Goal: Information Seeking & Learning: Learn about a topic

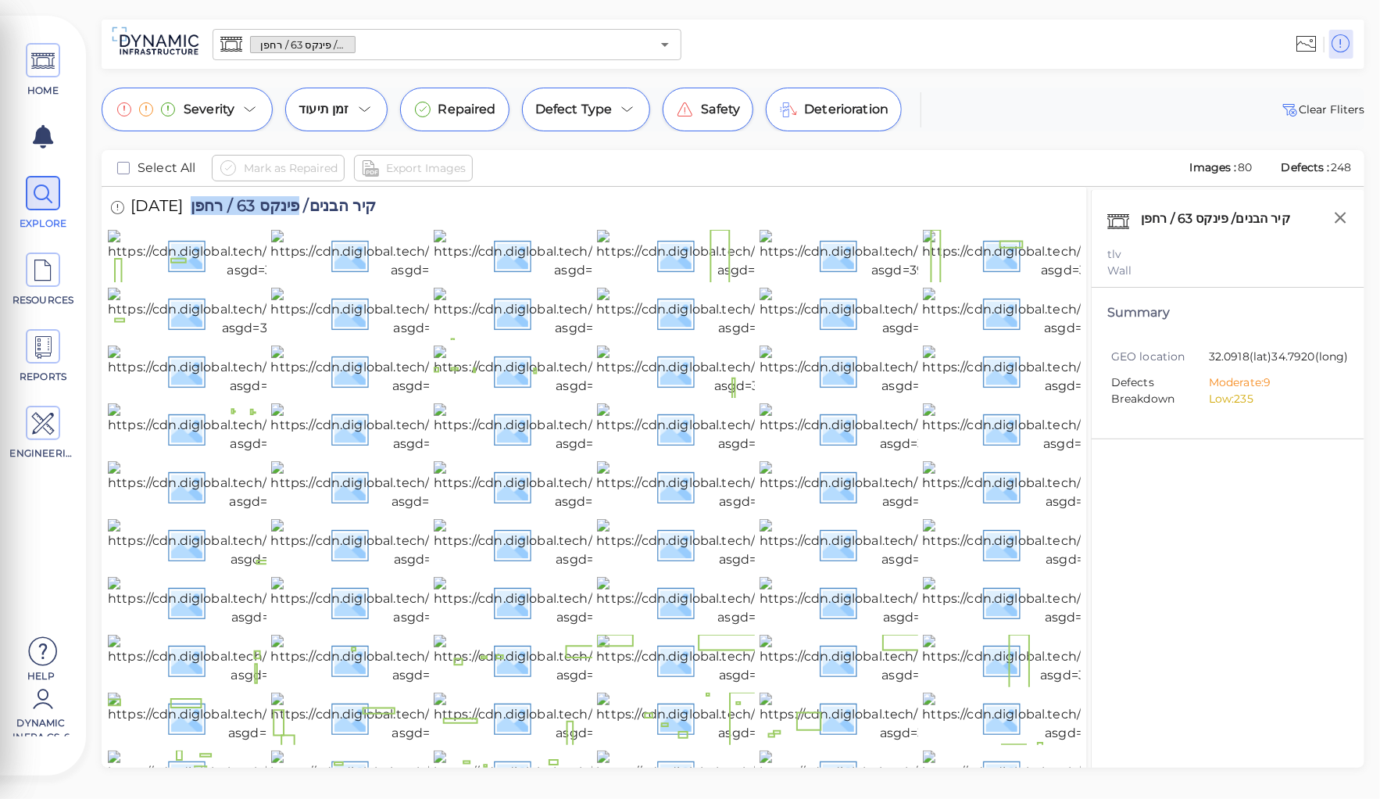
drag, startPoint x: 317, startPoint y: 203, endPoint x: 213, endPoint y: 200, distance: 104.0
click at [213, 200] on span "קיר הבנים/ פינקס 63 / רחפן" at bounding box center [279, 208] width 193 height 21
copy span "פינקס 63 / רחפן"
click at [234, 280] on img at bounding box center [261, 255] width 306 height 50
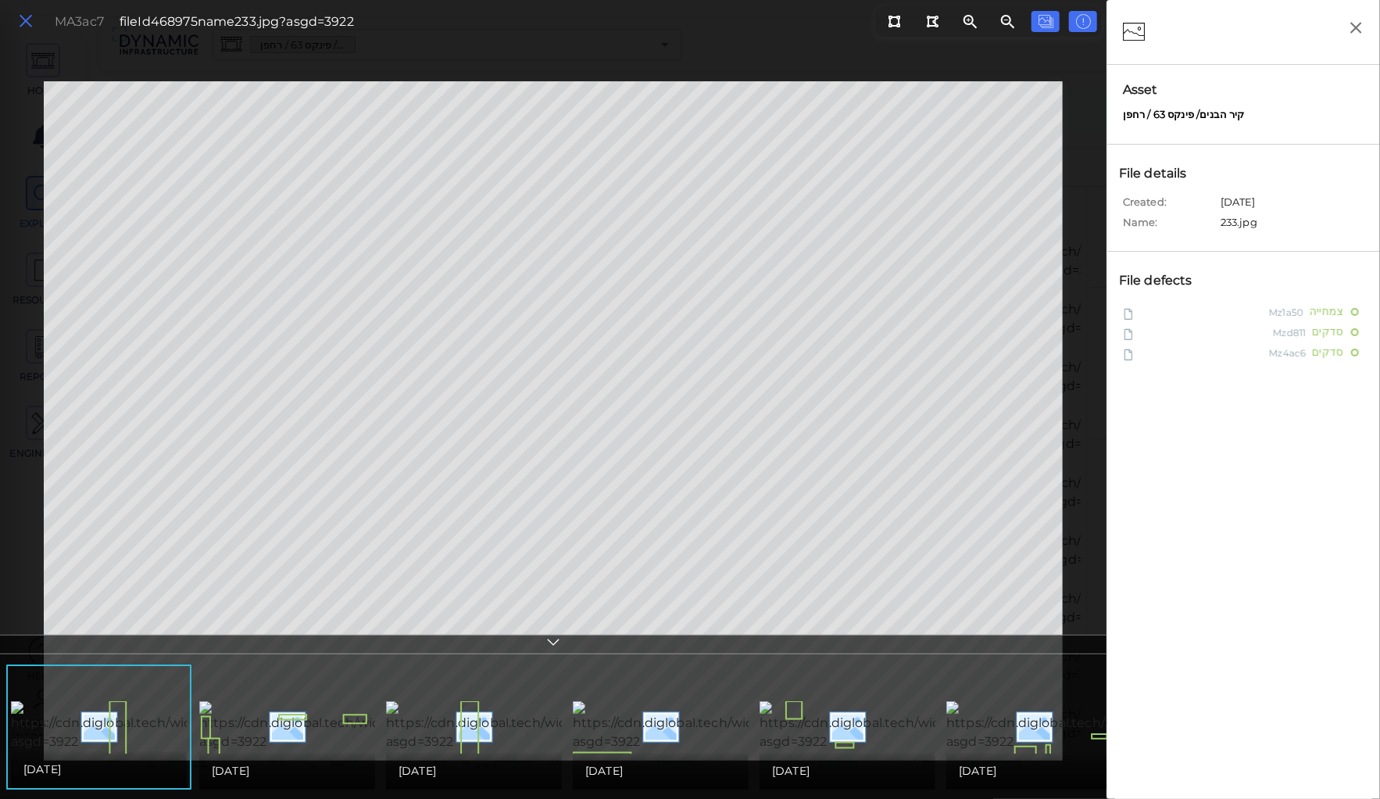
click at [29, 23] on icon at bounding box center [25, 21] width 17 height 21
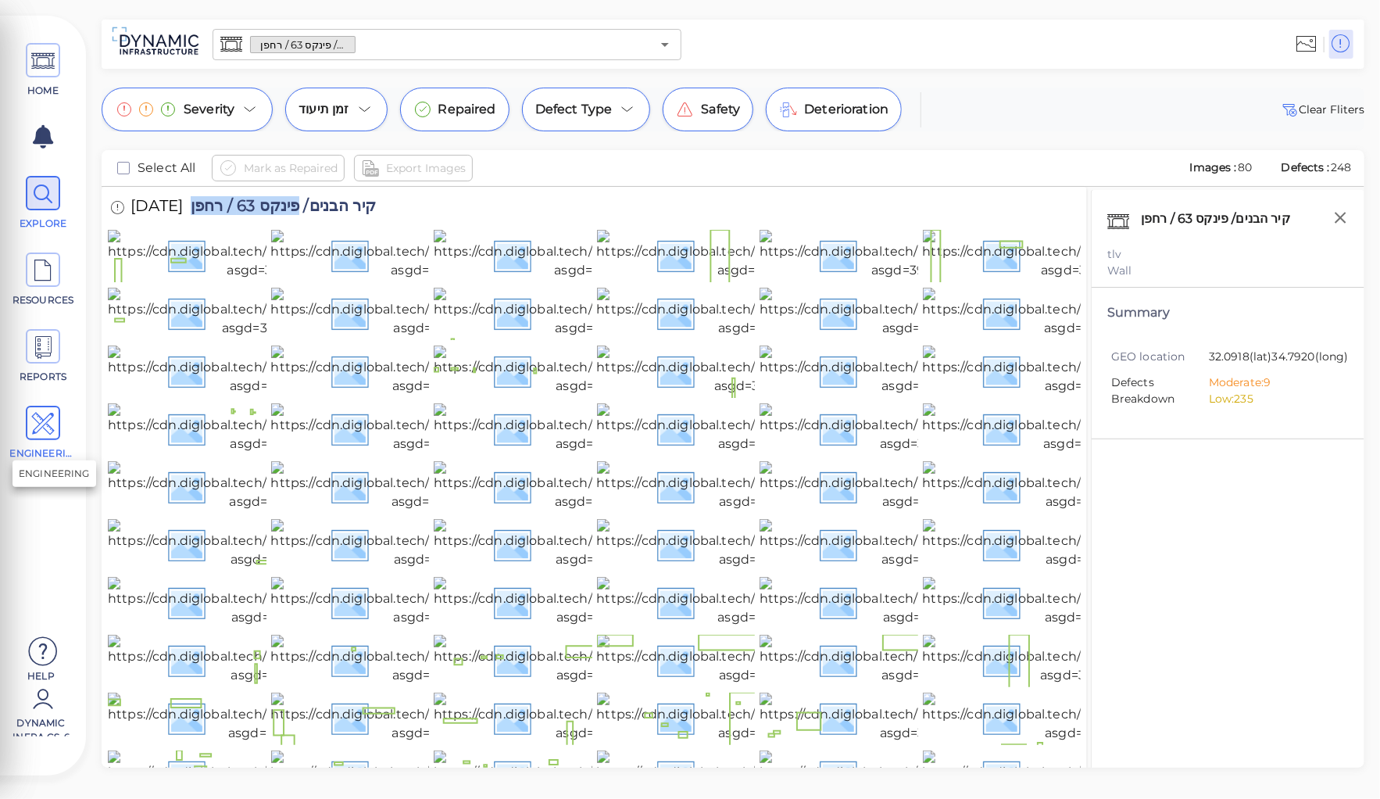
click at [42, 418] on icon at bounding box center [42, 423] width 23 height 35
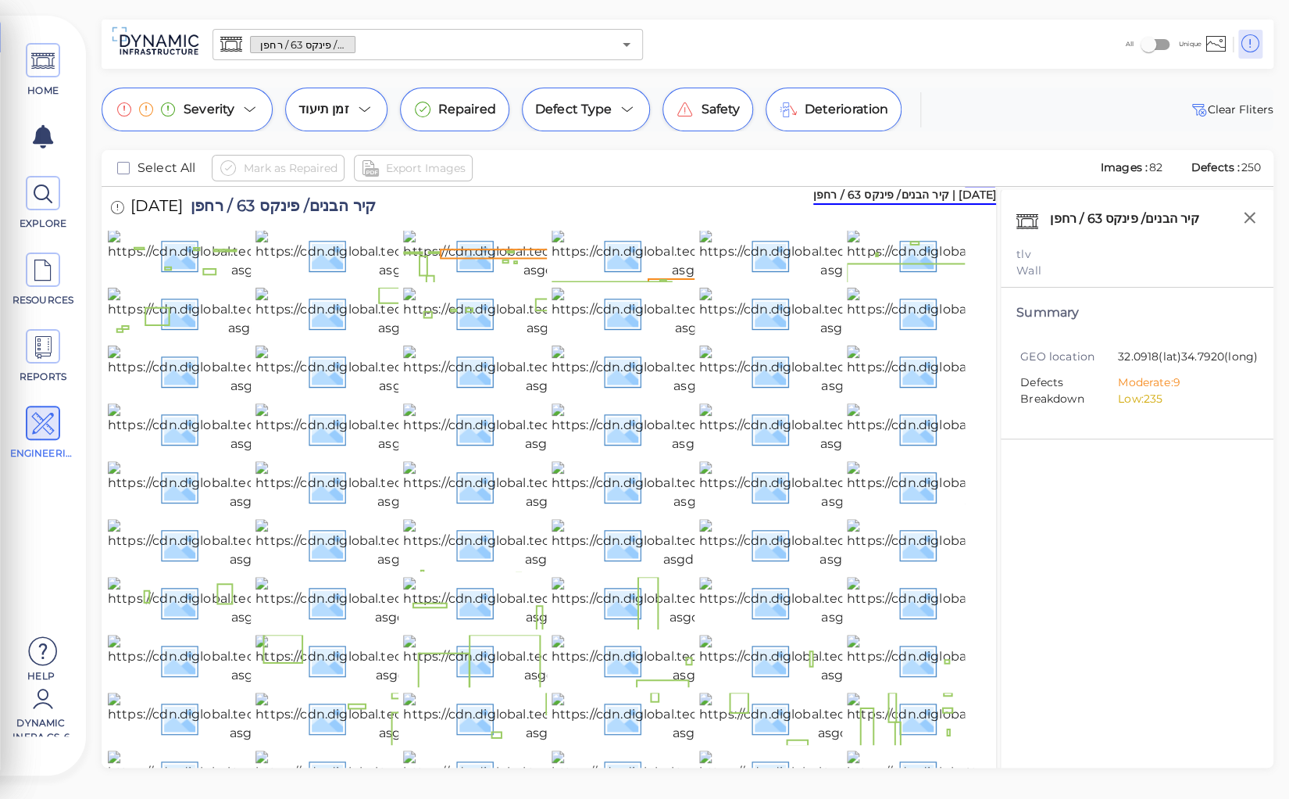
click at [1053, 470] on div "קיר הבנים/ פינקס 63 / רחפן tlv Wall Summary GEO location 32.0918 (lat) 34.7920 …" at bounding box center [1137, 498] width 274 height 617
click at [188, 280] on img at bounding box center [265, 255] width 314 height 50
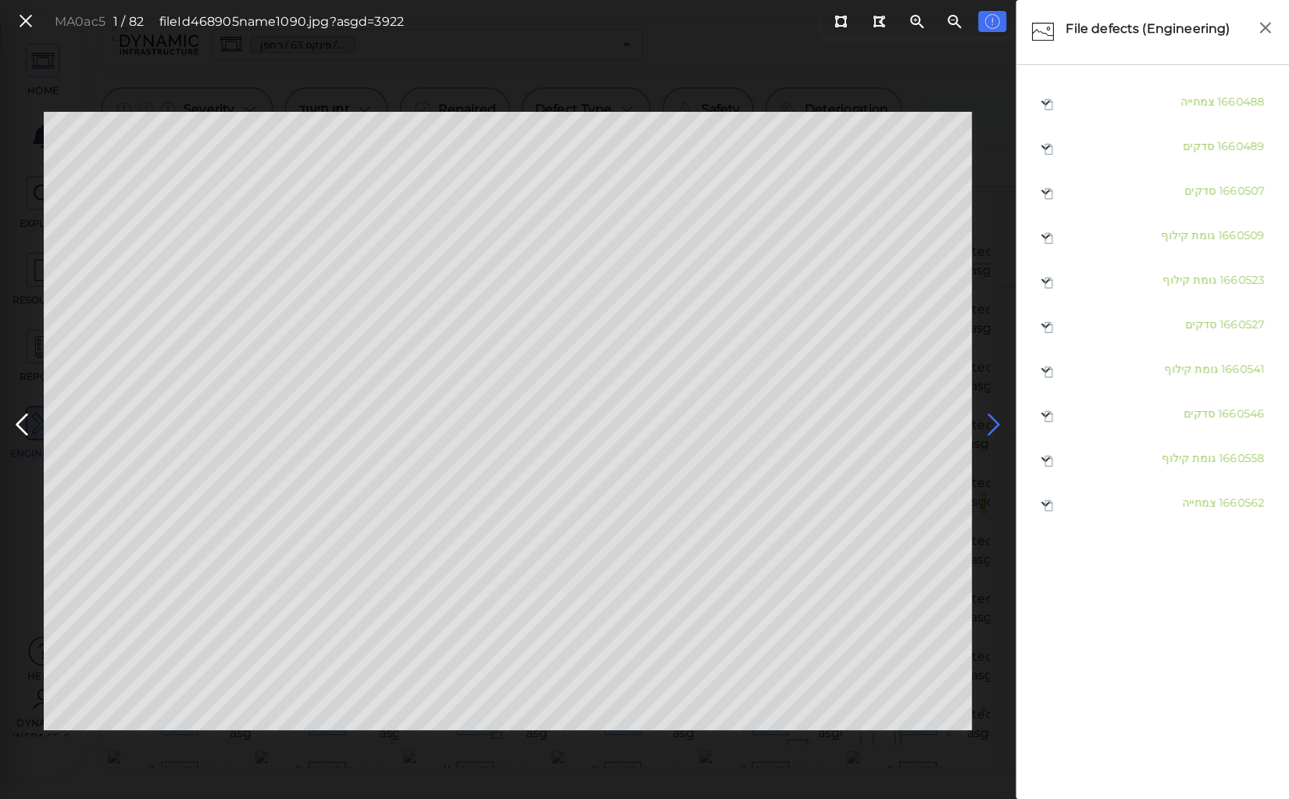
click at [992, 422] on icon at bounding box center [994, 424] width 25 height 30
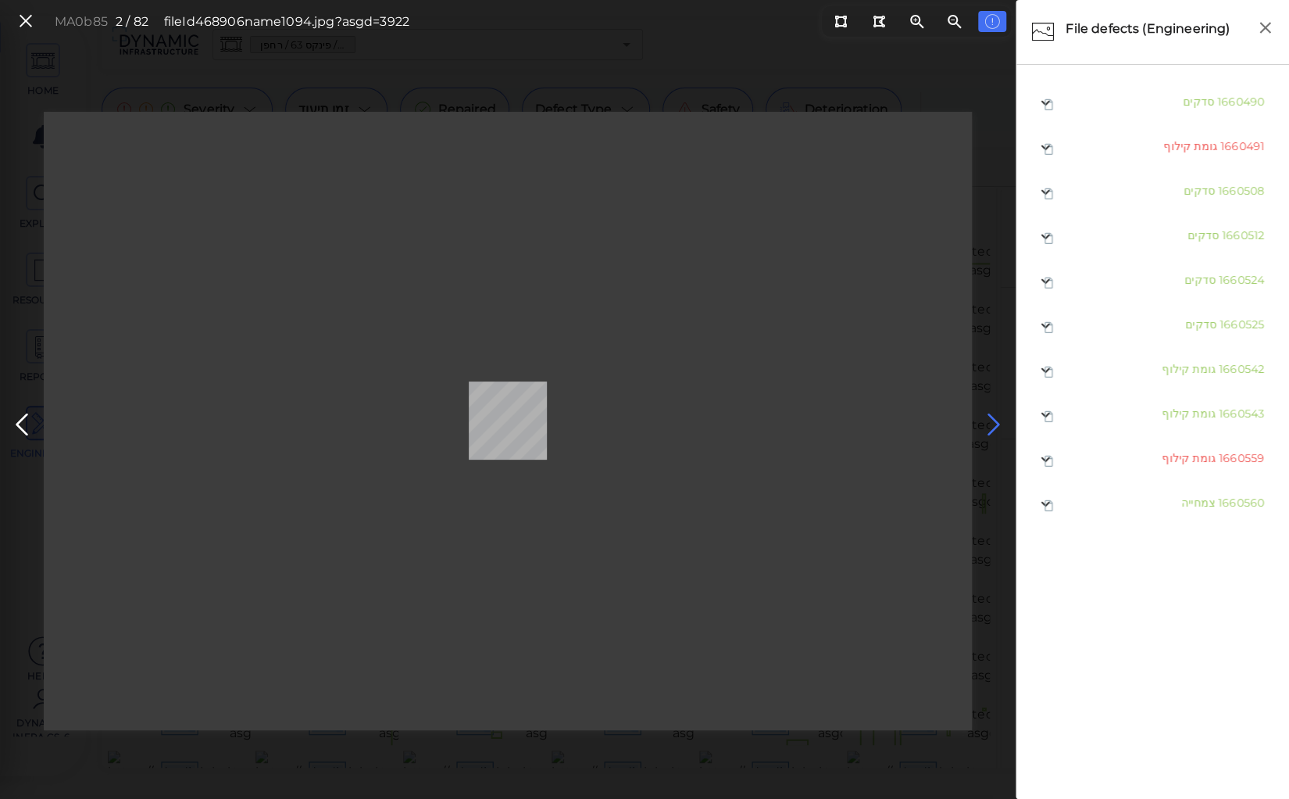
click at [992, 422] on icon at bounding box center [994, 424] width 25 height 30
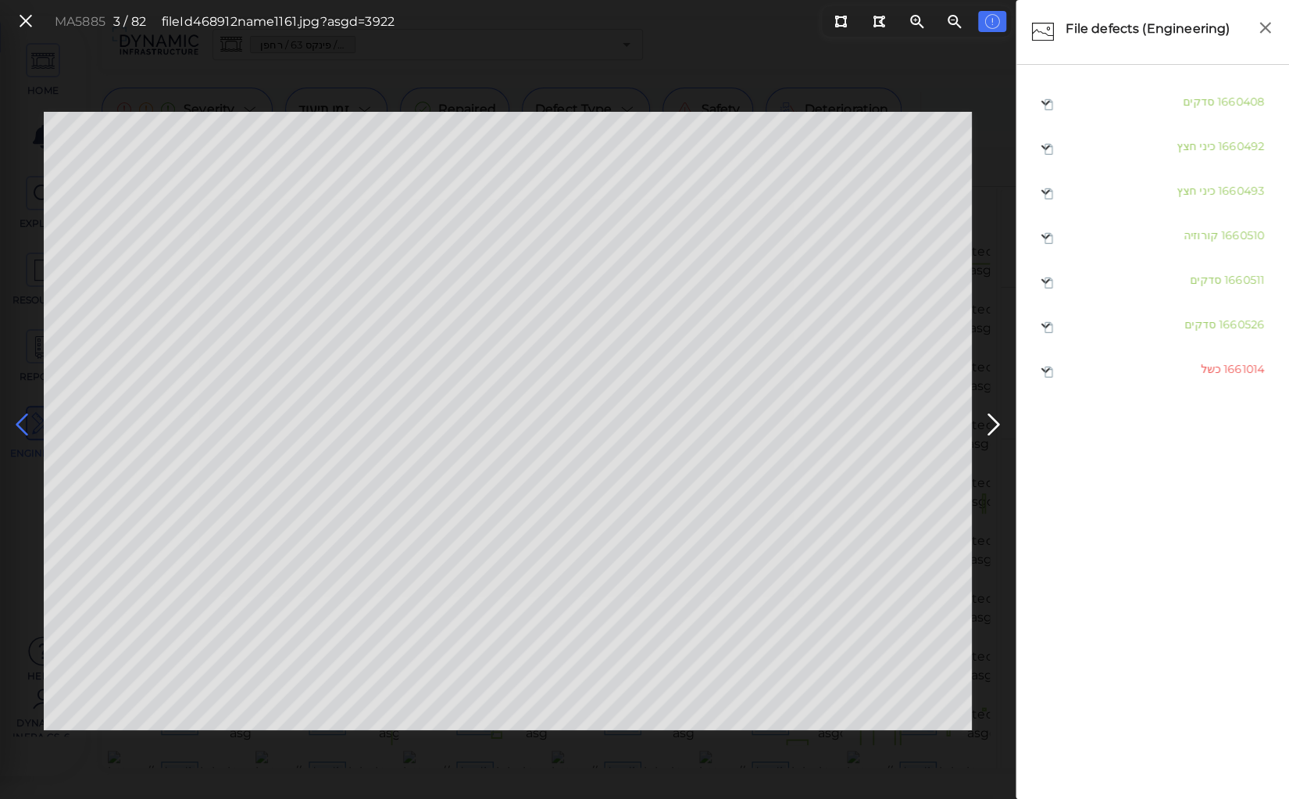
click at [25, 427] on icon at bounding box center [21, 424] width 25 height 30
click at [991, 426] on icon at bounding box center [994, 424] width 25 height 30
click at [995, 427] on icon at bounding box center [994, 424] width 25 height 30
click at [991, 419] on icon at bounding box center [994, 424] width 25 height 30
click at [991, 420] on icon at bounding box center [994, 424] width 25 height 30
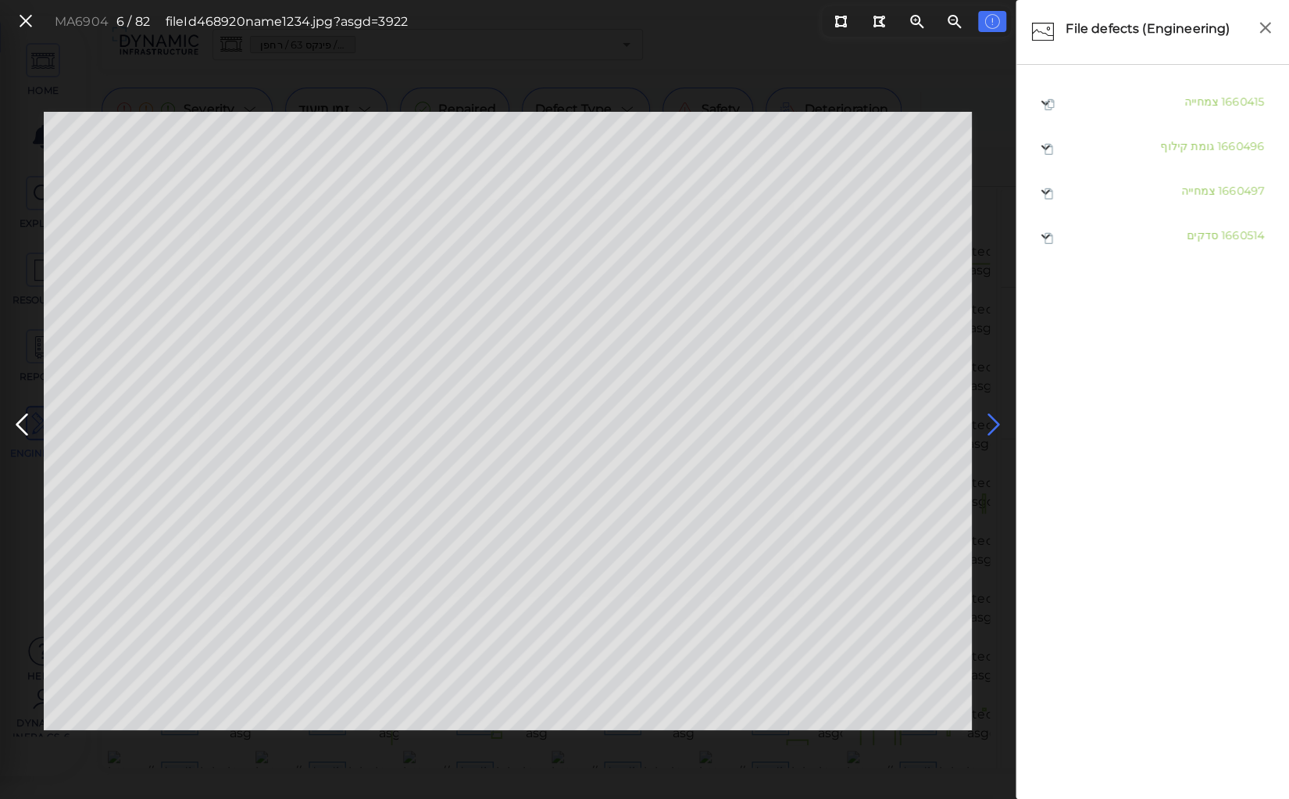
click at [991, 420] on icon at bounding box center [994, 424] width 25 height 30
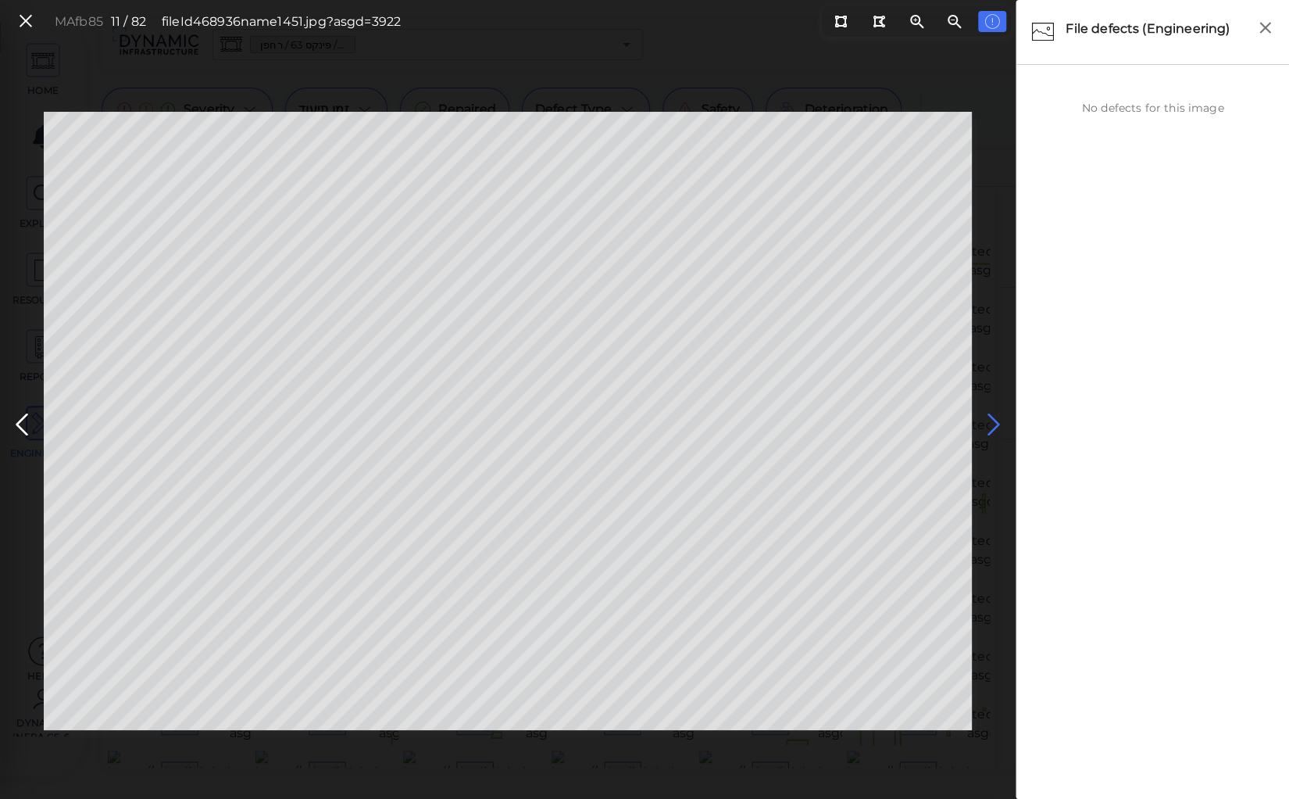
click at [991, 420] on icon at bounding box center [994, 424] width 25 height 30
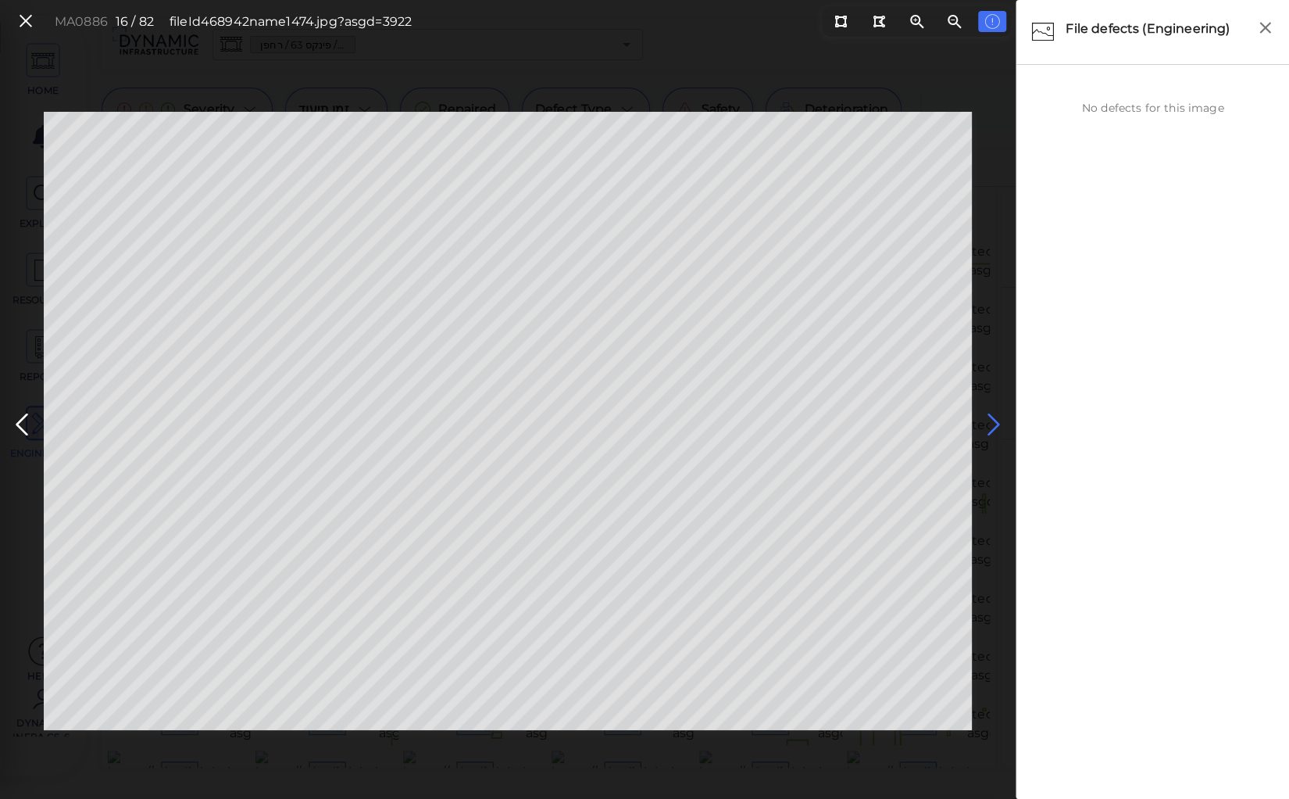
click at [991, 420] on icon at bounding box center [994, 424] width 25 height 30
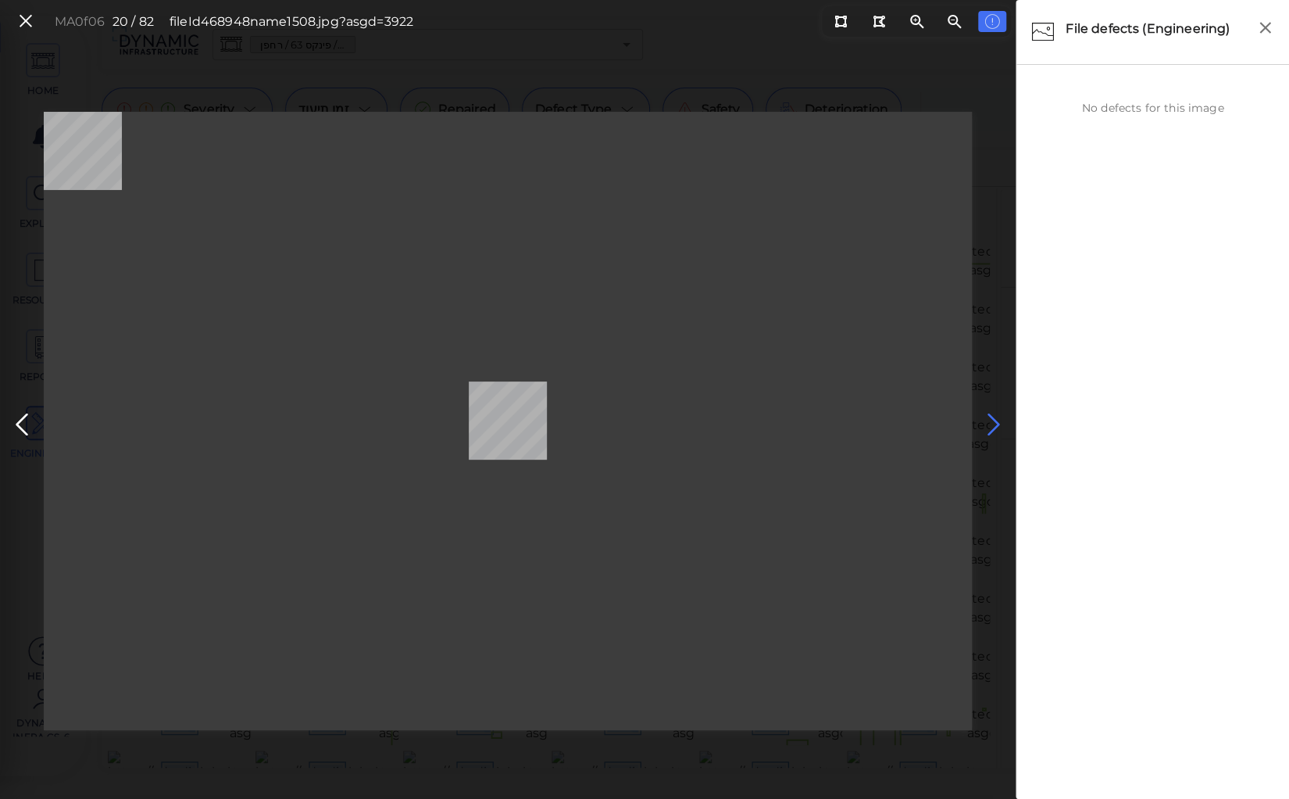
click at [990, 420] on icon at bounding box center [994, 424] width 25 height 30
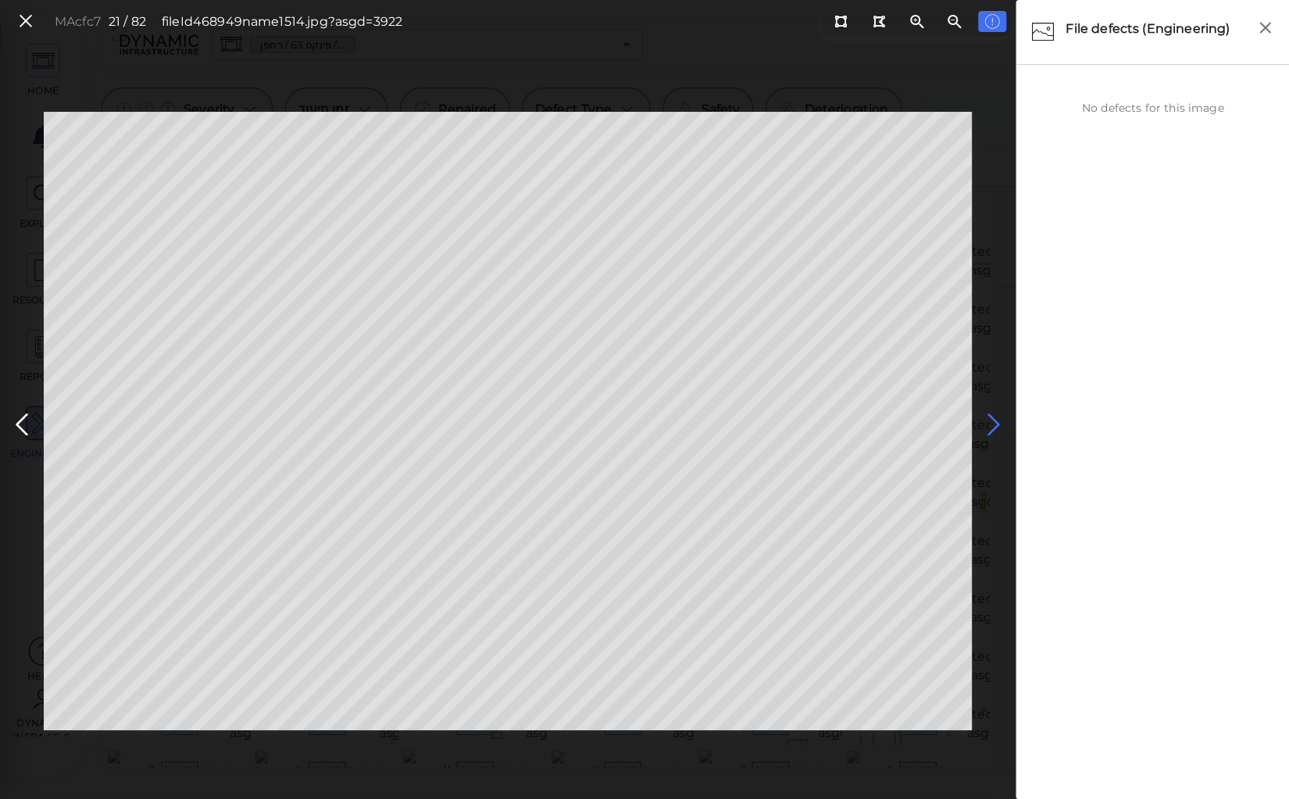
click at [990, 420] on icon at bounding box center [994, 424] width 25 height 30
click at [991, 416] on icon at bounding box center [994, 424] width 25 height 30
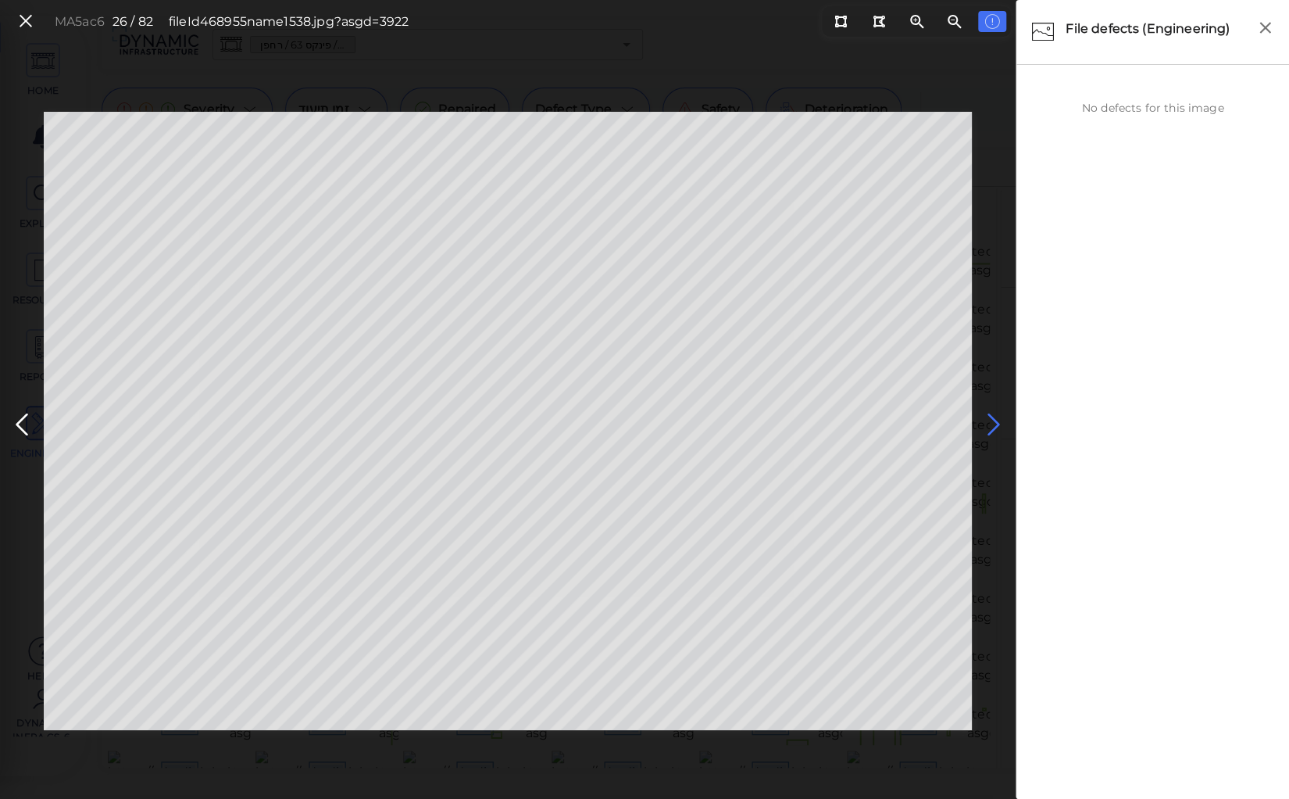
click at [992, 418] on icon at bounding box center [994, 424] width 25 height 30
click at [991, 417] on icon at bounding box center [994, 424] width 25 height 30
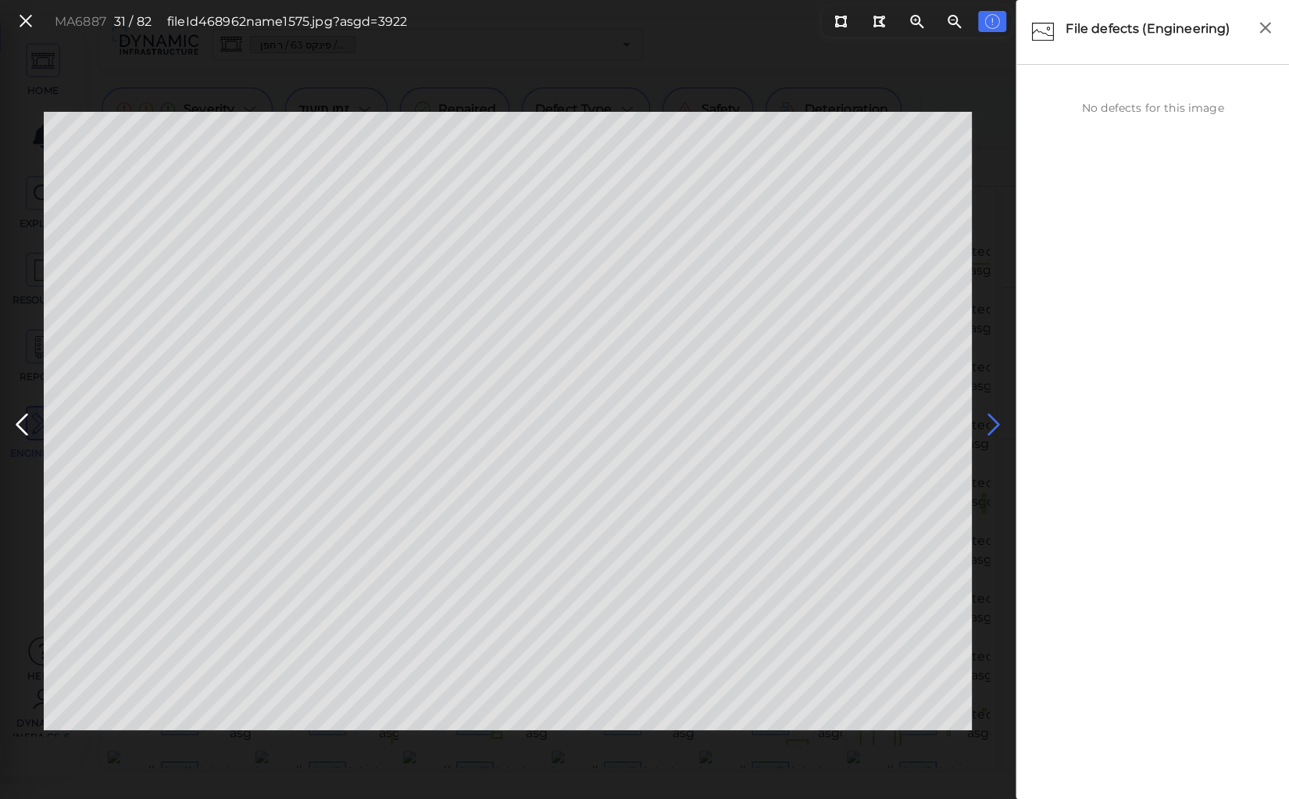
click at [991, 417] on icon at bounding box center [994, 424] width 25 height 30
click at [994, 420] on icon at bounding box center [994, 424] width 25 height 30
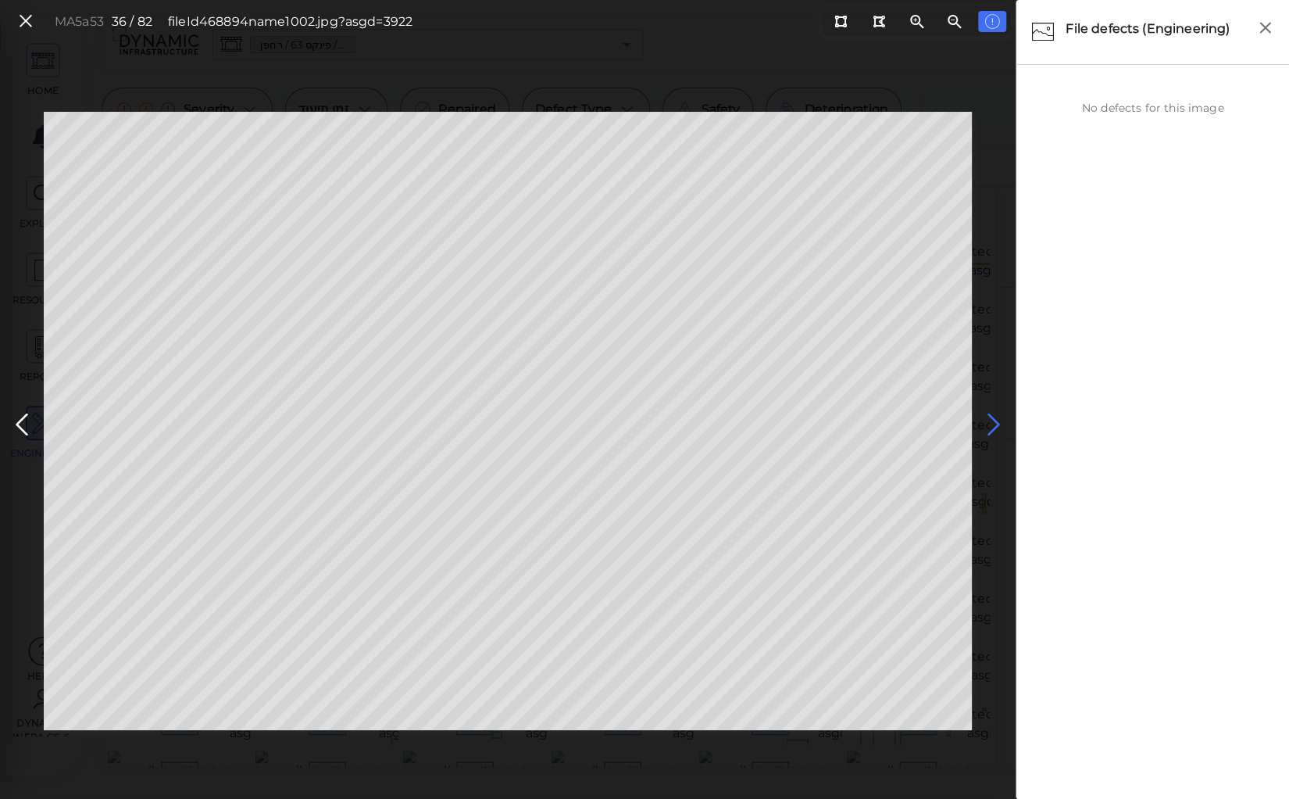
click at [989, 420] on icon at bounding box center [994, 424] width 25 height 30
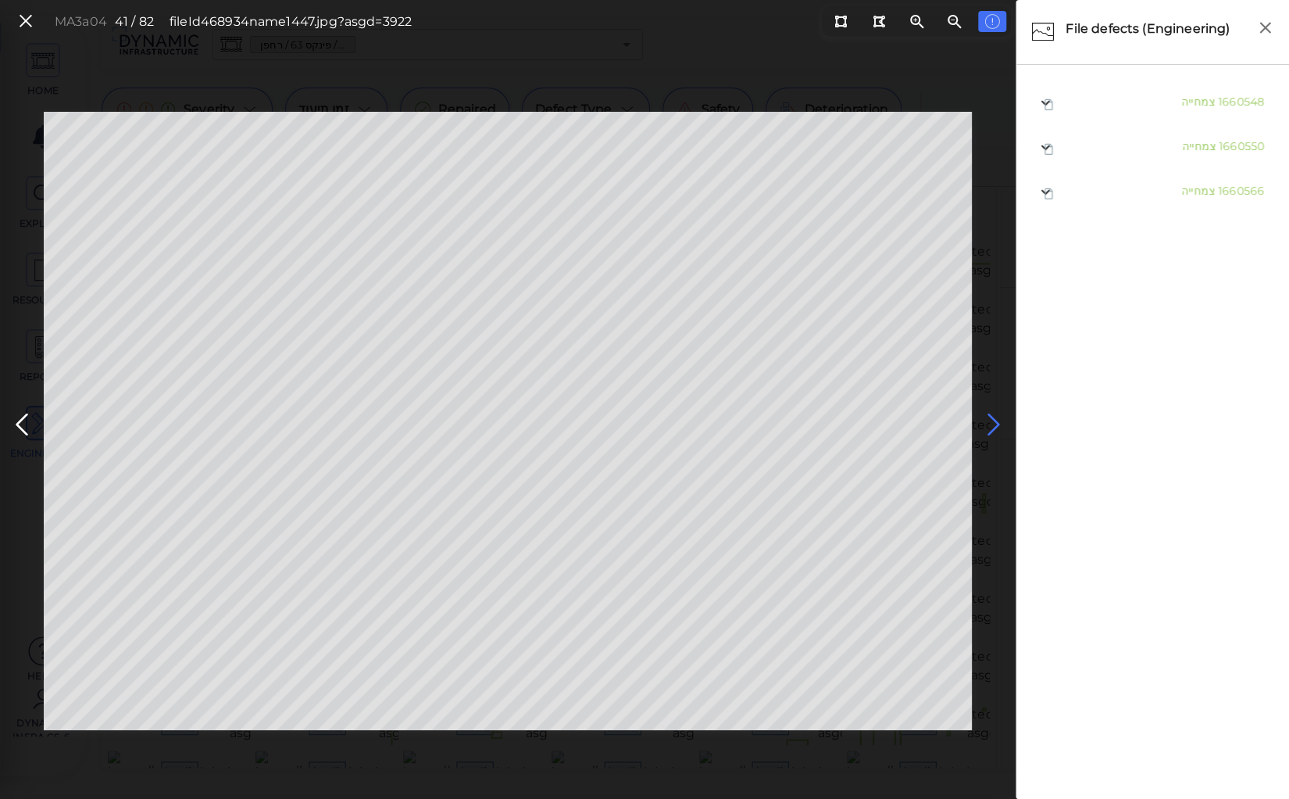
click at [989, 420] on icon at bounding box center [994, 424] width 25 height 30
click at [16, 424] on icon at bounding box center [21, 424] width 25 height 30
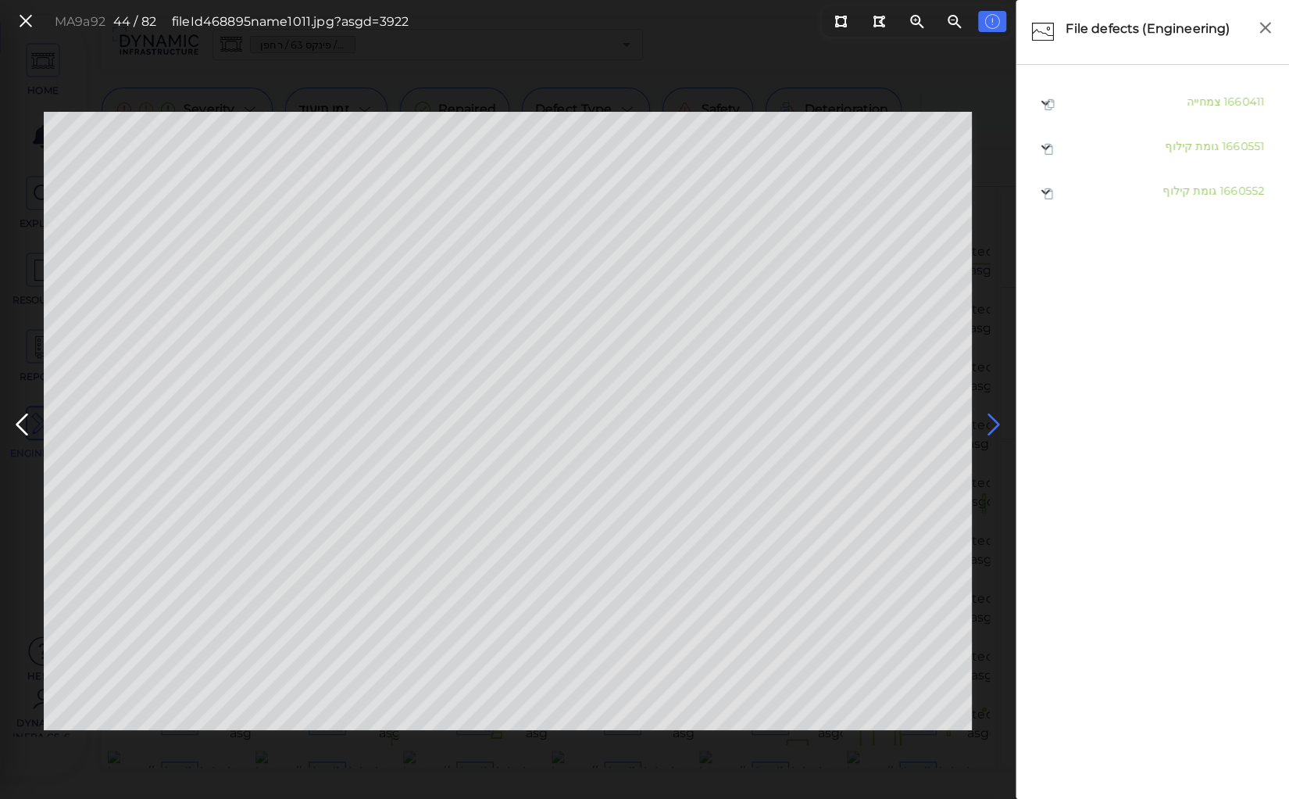
click at [997, 422] on icon at bounding box center [994, 424] width 25 height 30
click at [994, 420] on icon at bounding box center [994, 424] width 25 height 30
click at [992, 419] on icon at bounding box center [994, 424] width 25 height 30
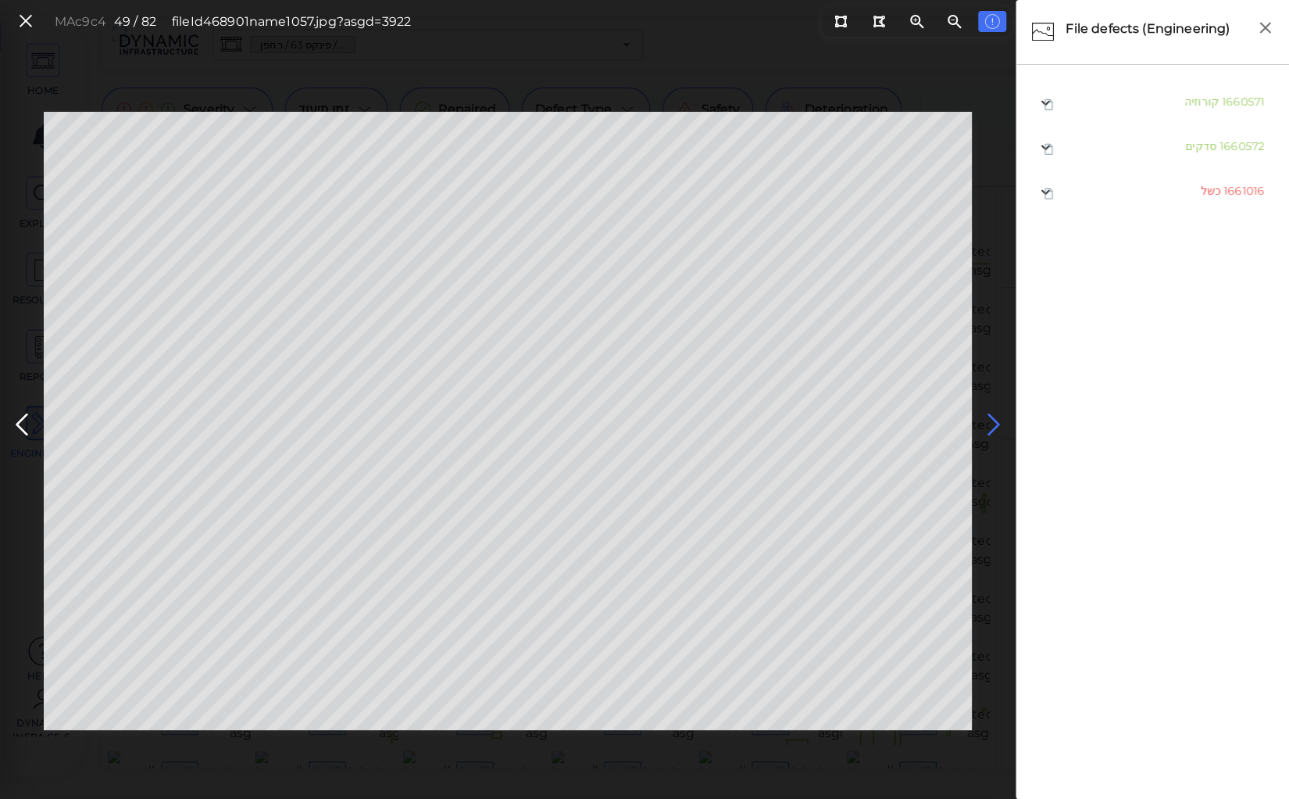
click at [992, 419] on icon at bounding box center [994, 424] width 25 height 30
click at [25, 426] on icon at bounding box center [21, 424] width 25 height 30
click at [992, 417] on icon at bounding box center [994, 424] width 25 height 30
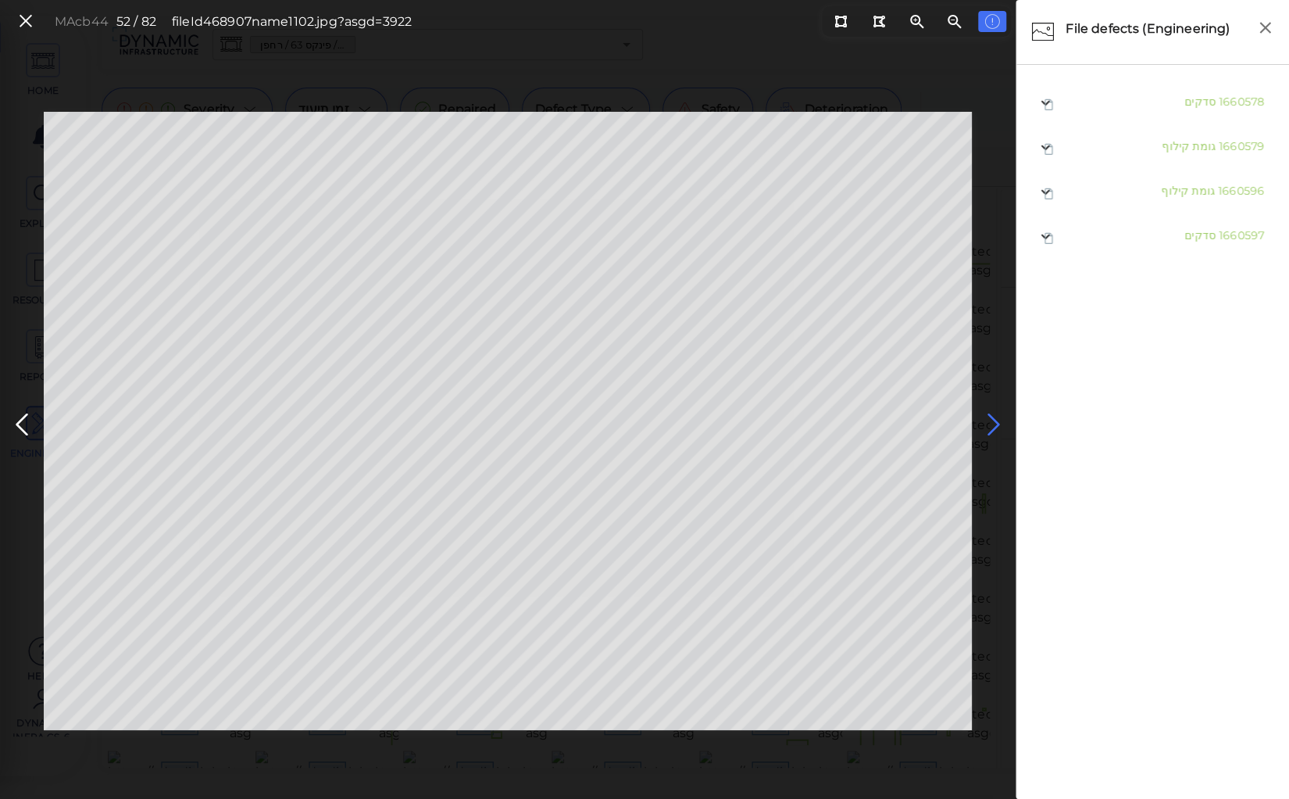
click at [992, 417] on icon at bounding box center [994, 424] width 25 height 30
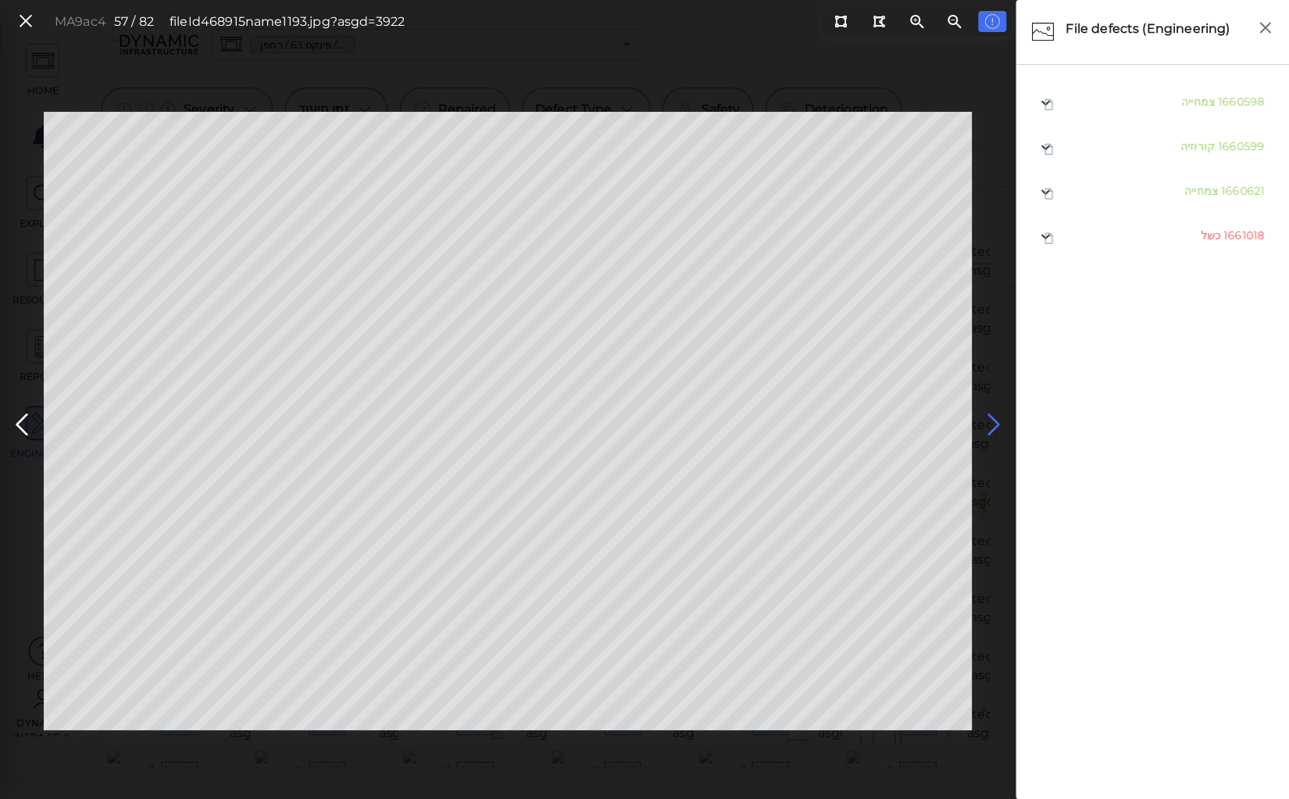
click at [992, 417] on icon at bounding box center [994, 424] width 25 height 30
click at [989, 417] on icon at bounding box center [994, 424] width 25 height 30
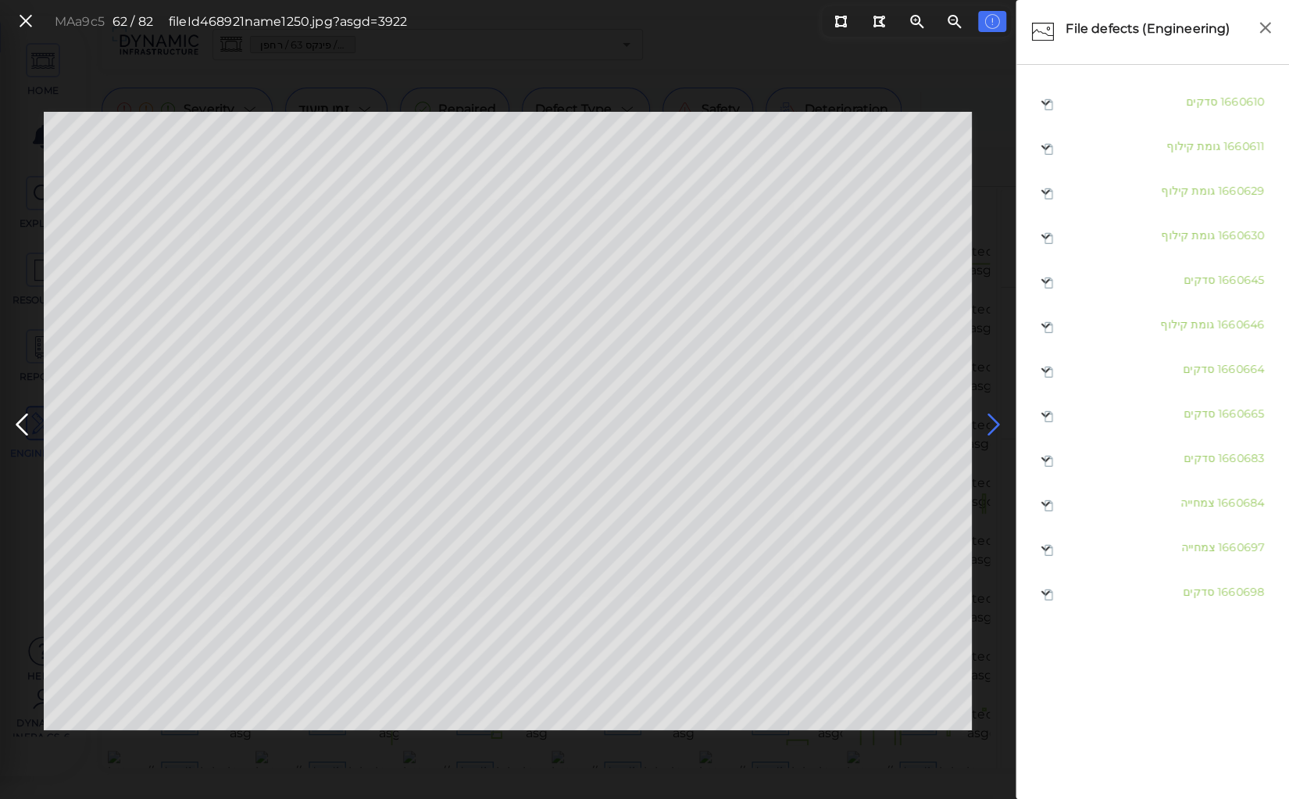
click at [992, 423] on icon at bounding box center [994, 424] width 25 height 30
click at [993, 422] on icon at bounding box center [994, 424] width 25 height 30
click at [992, 422] on icon at bounding box center [994, 424] width 25 height 30
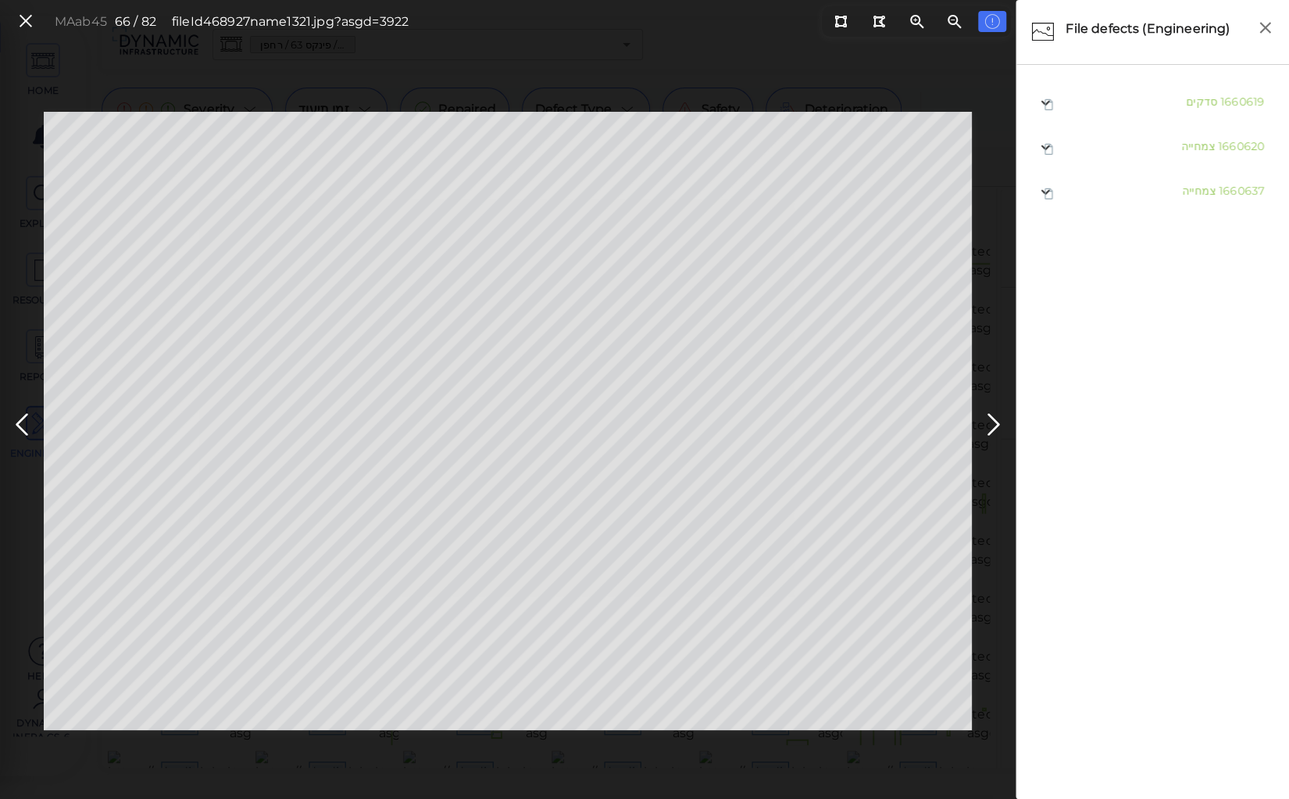
click at [11, 542] on div "MAab45 66 / 82 fileId 468927 name 1321.jpg?asgd=3922" at bounding box center [508, 421] width 1016 height 619
click at [991, 420] on icon at bounding box center [994, 424] width 25 height 30
click at [33, 439] on div "MA3884 68 / 82 fileId 468932 name 1375.jpg?asgd=3922" at bounding box center [508, 421] width 1016 height 619
click at [992, 424] on icon at bounding box center [994, 424] width 25 height 30
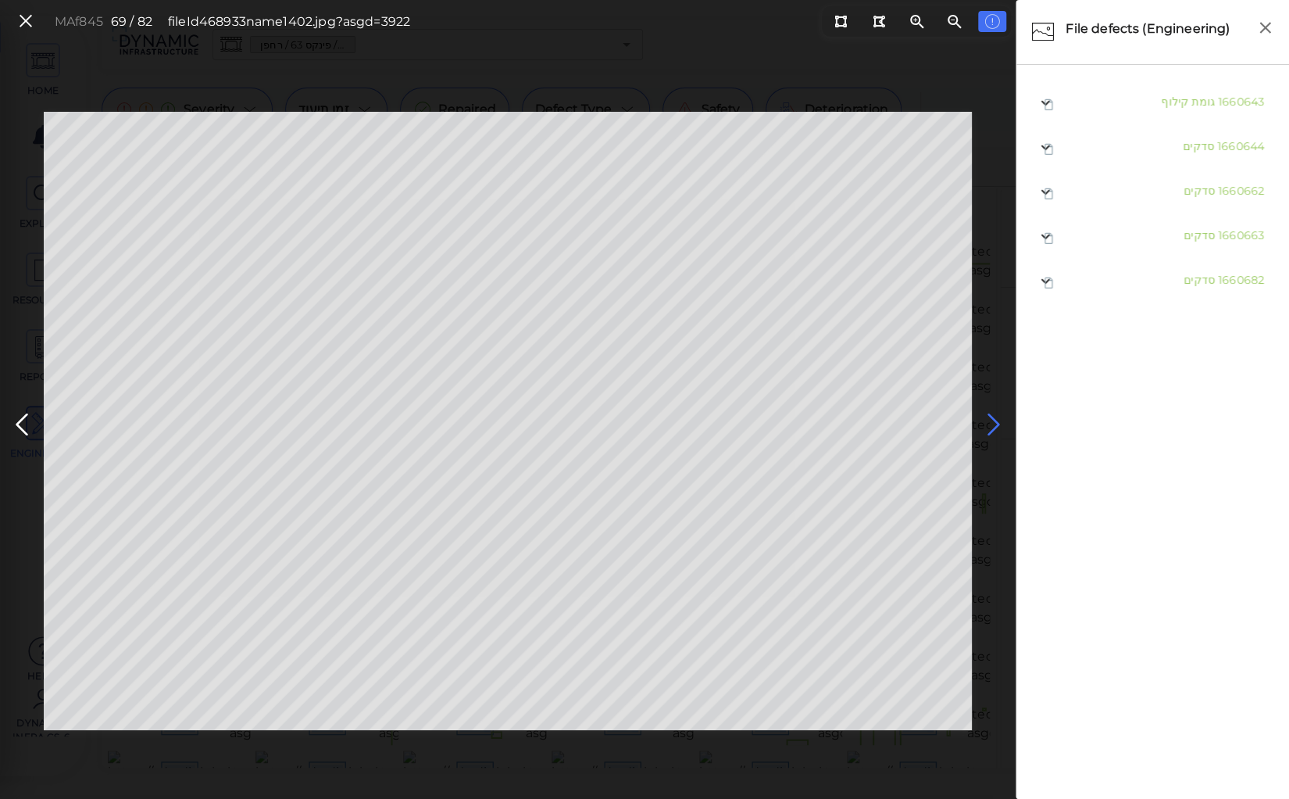
click at [992, 424] on icon at bounding box center [994, 424] width 25 height 30
click at [991, 419] on icon at bounding box center [994, 424] width 25 height 30
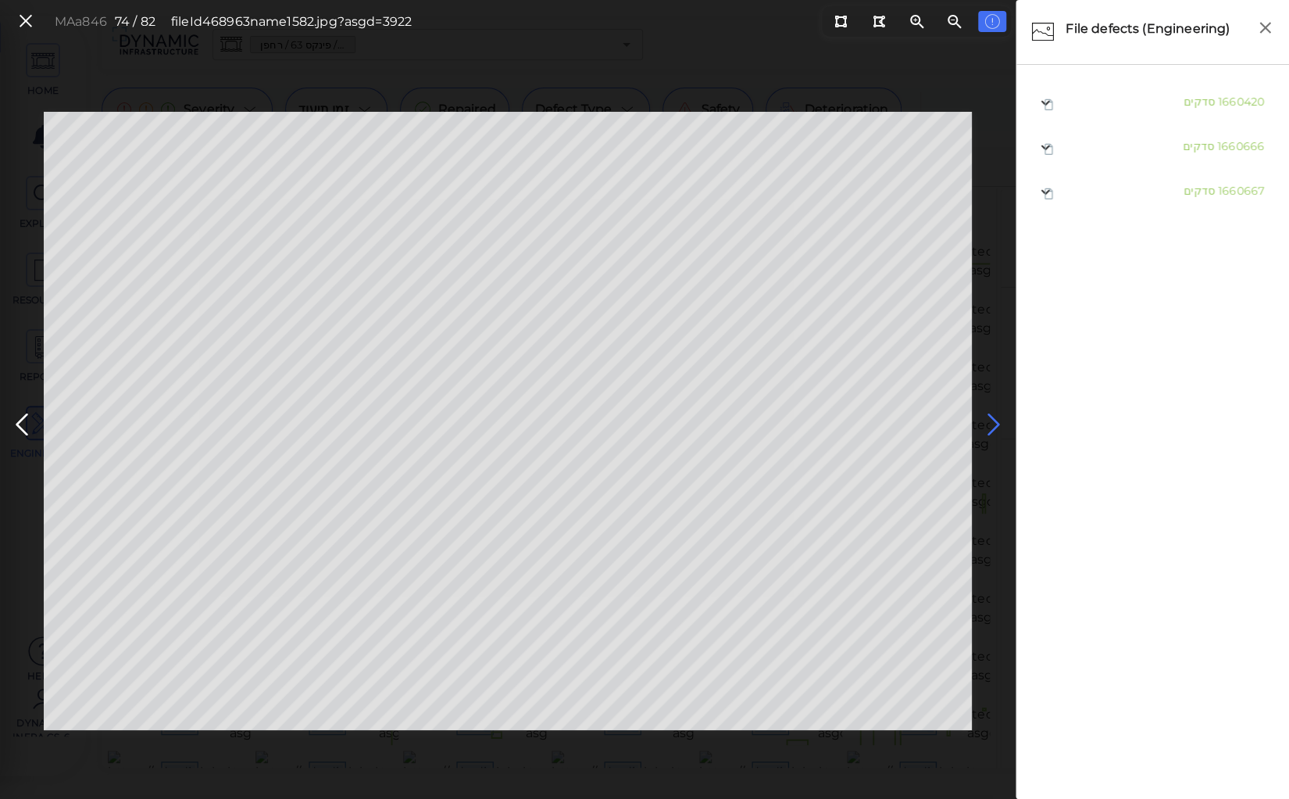
click at [991, 419] on icon at bounding box center [994, 424] width 25 height 30
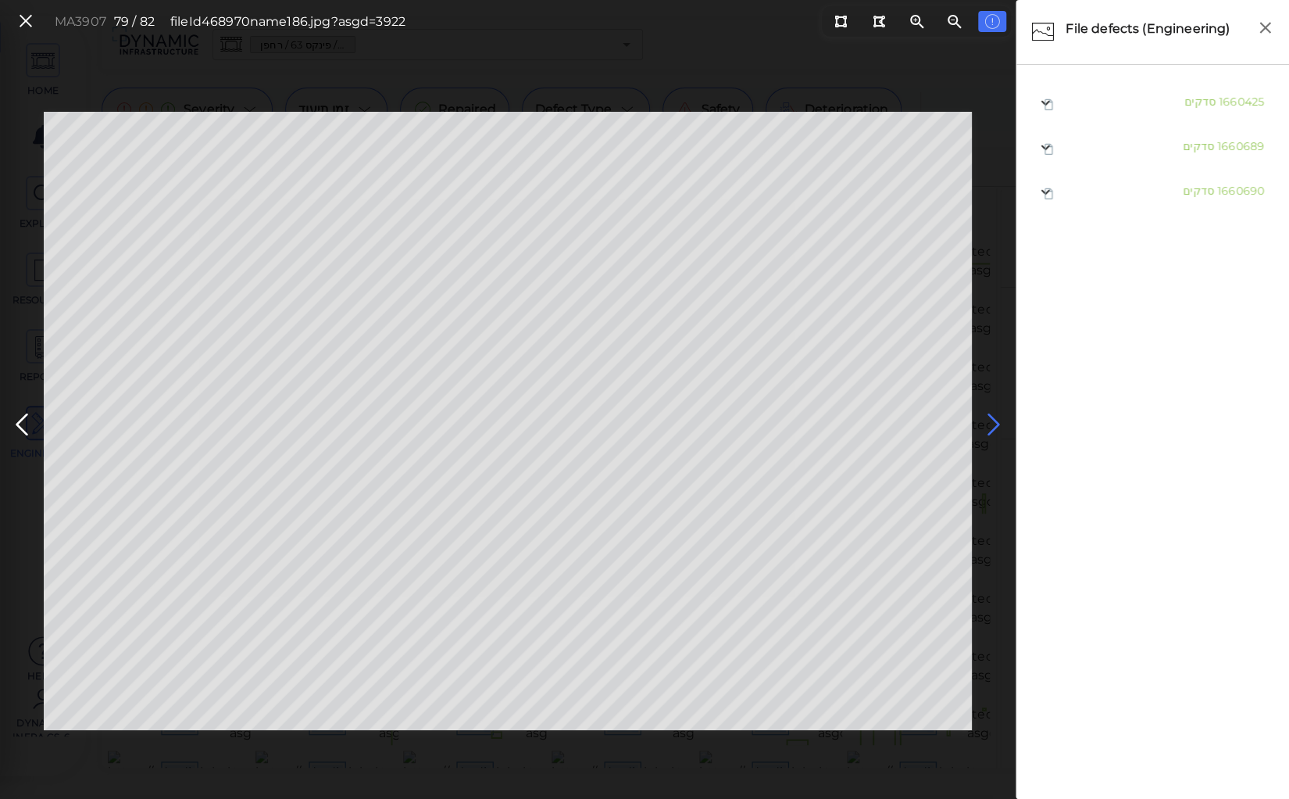
click at [991, 419] on icon at bounding box center [994, 424] width 25 height 30
click at [992, 422] on icon at bounding box center [994, 424] width 25 height 30
click at [22, 421] on icon at bounding box center [21, 424] width 25 height 30
click at [989, 417] on icon at bounding box center [994, 424] width 25 height 30
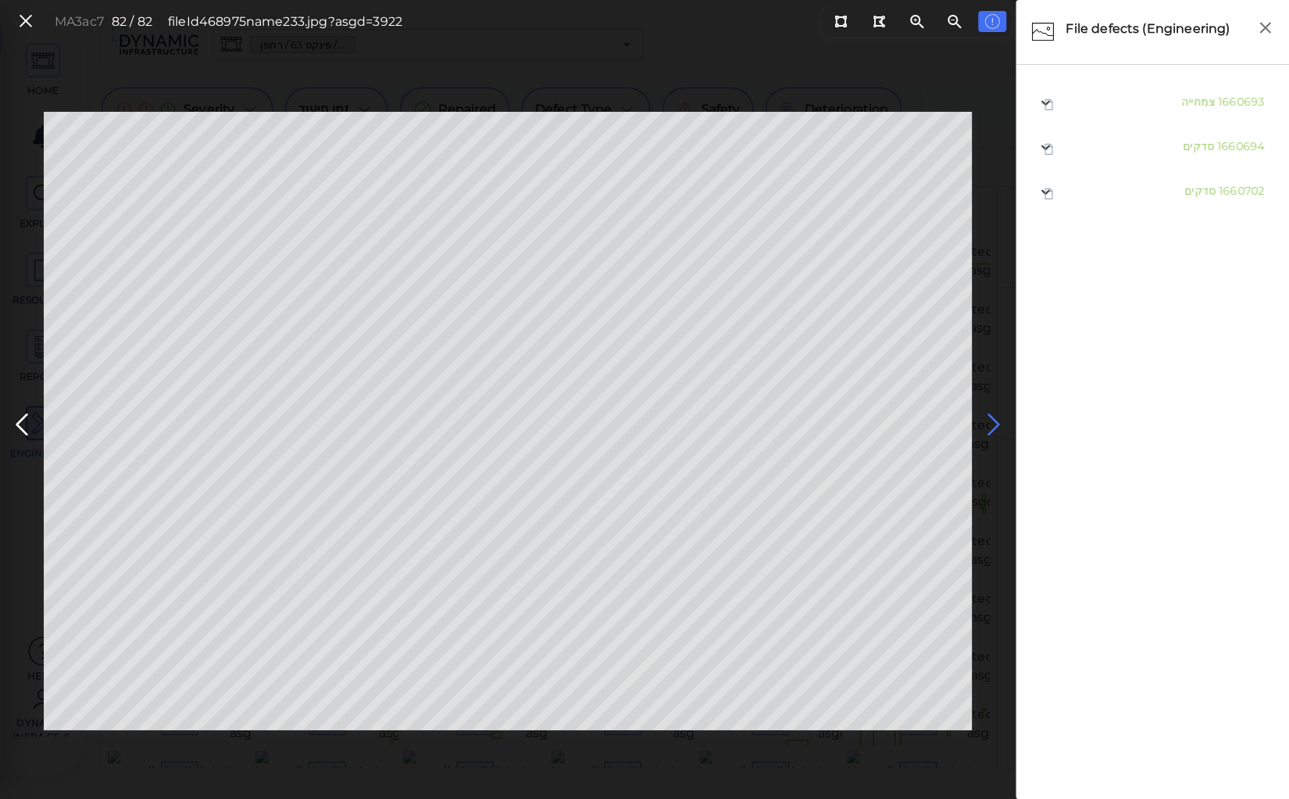
click at [989, 417] on icon at bounding box center [994, 424] width 25 height 30
click at [23, 20] on icon at bounding box center [25, 21] width 17 height 21
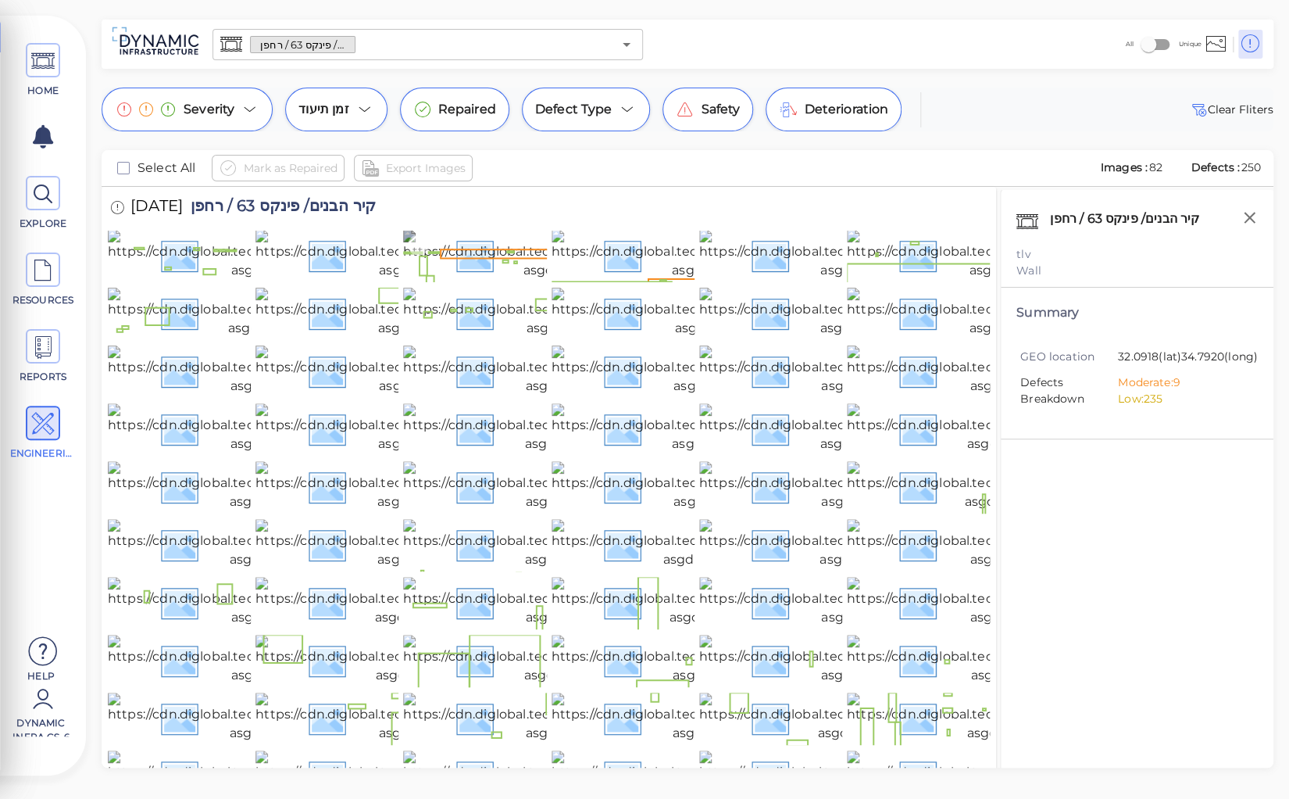
click at [450, 280] on img at bounding box center [556, 255] width 306 height 50
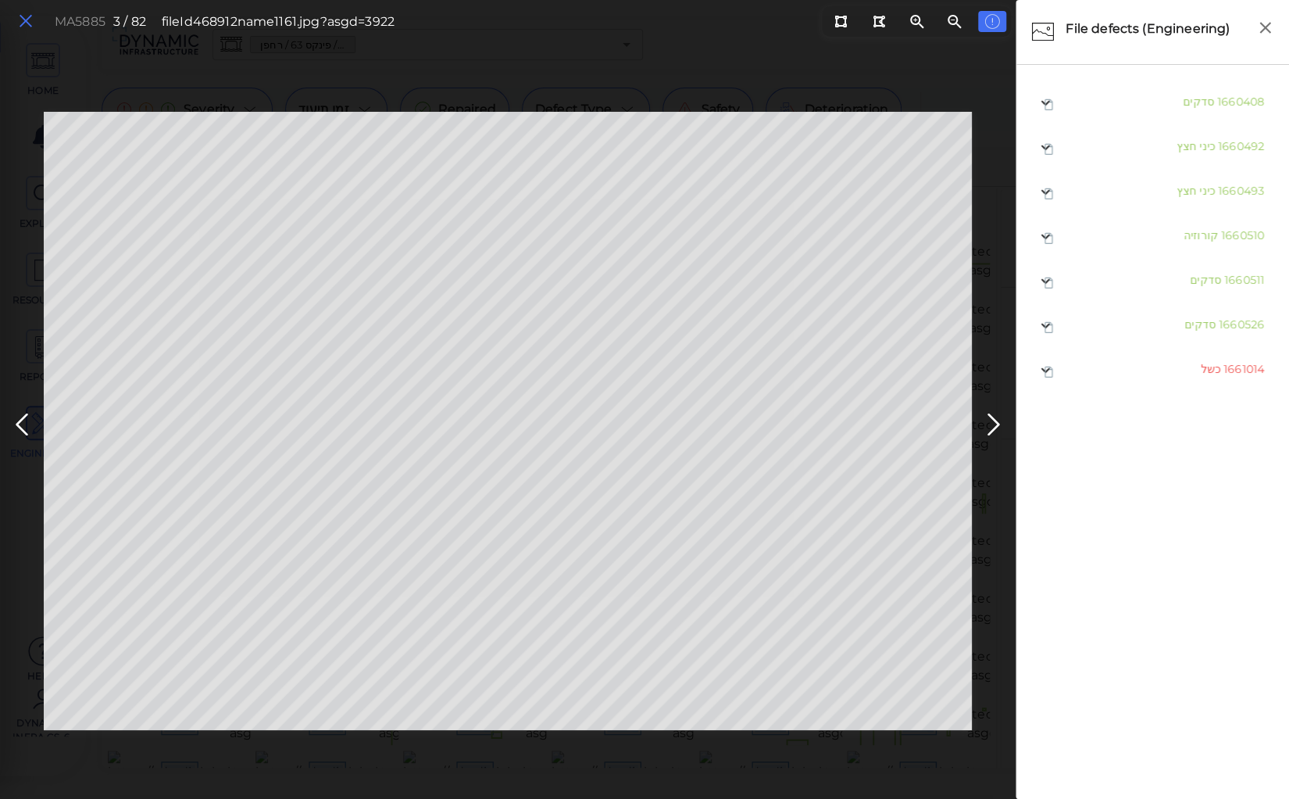
click at [30, 20] on icon at bounding box center [25, 21] width 17 height 21
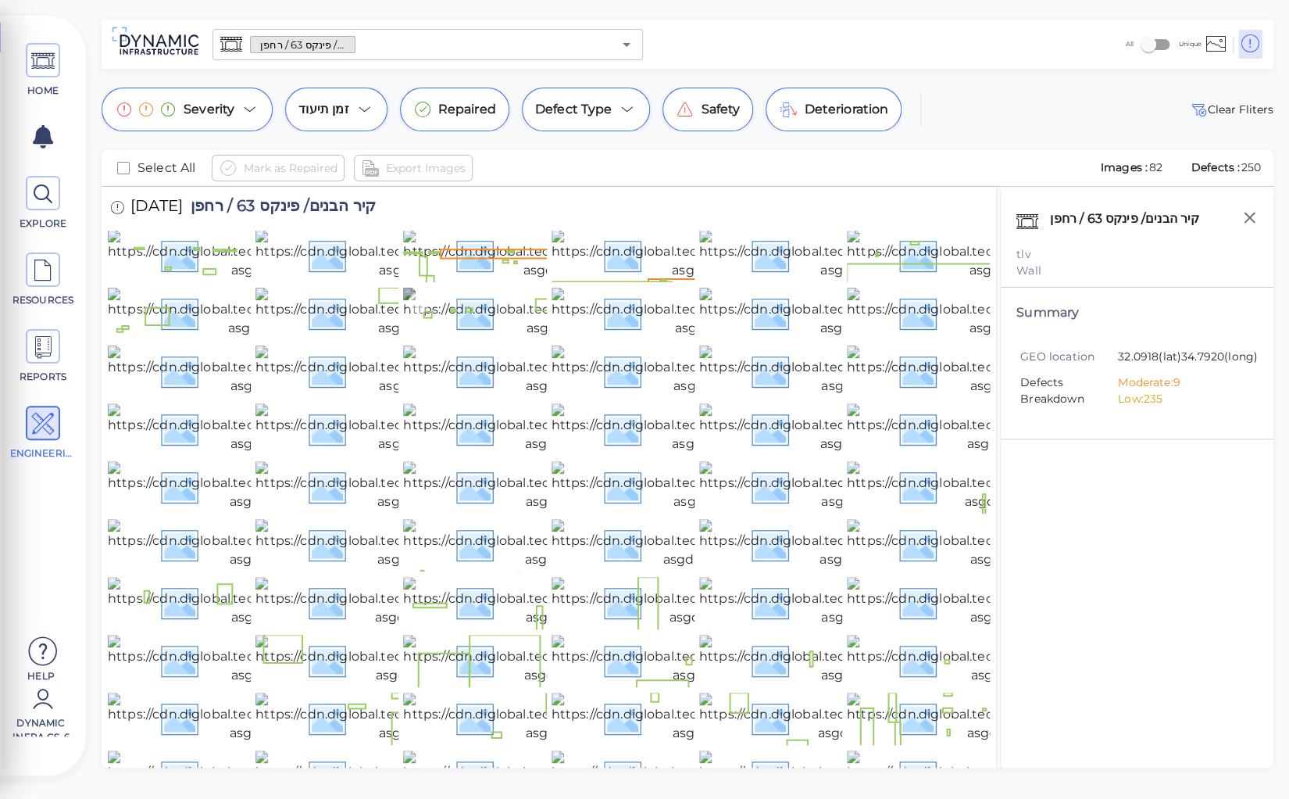
click at [472, 338] on img at bounding box center [559, 313] width 313 height 50
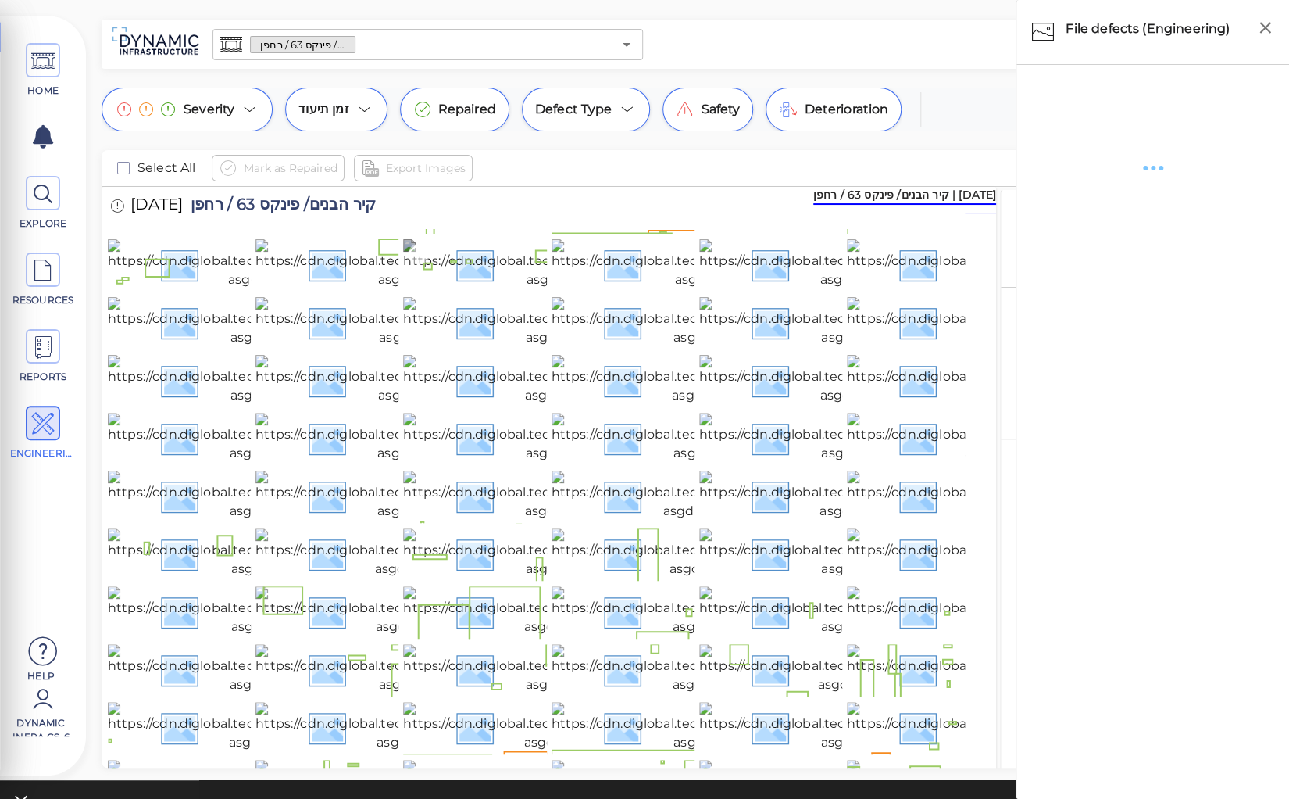
scroll to position [125, 0]
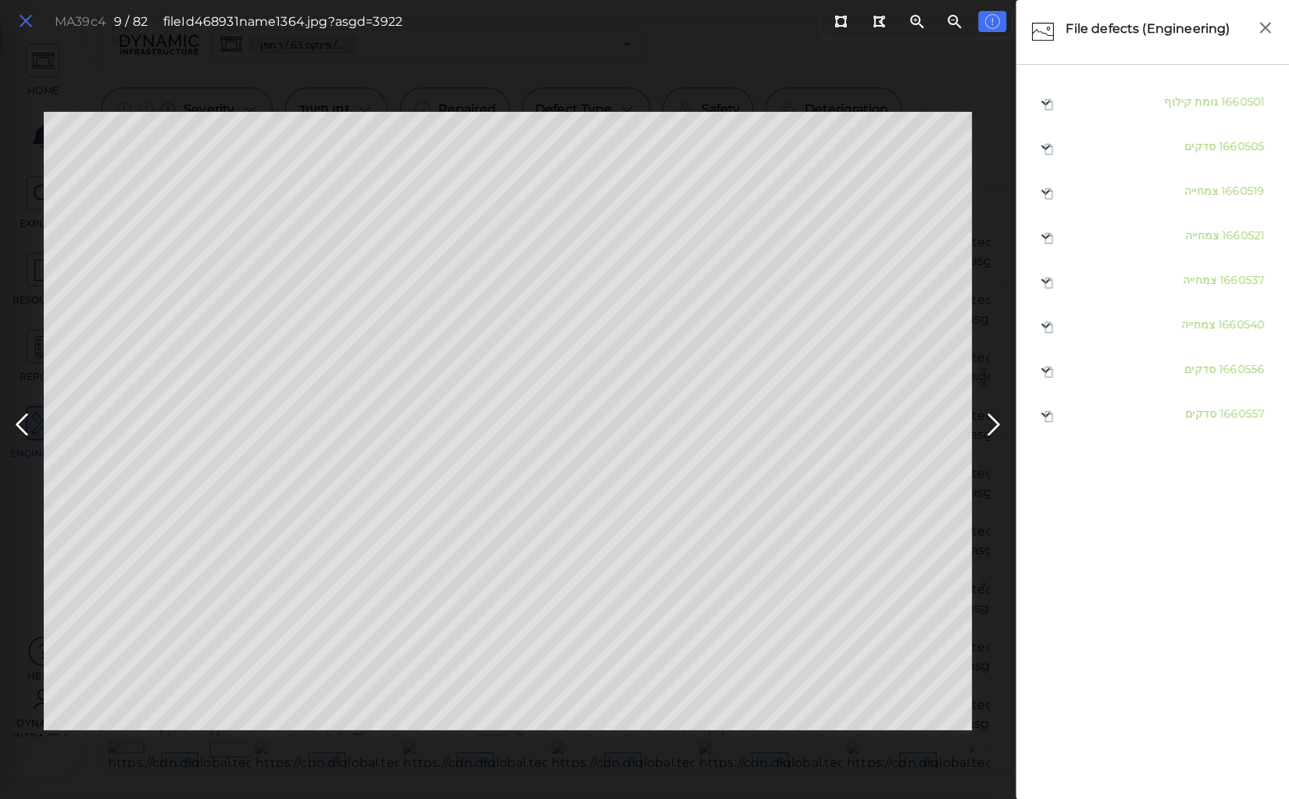
click at [23, 19] on icon at bounding box center [25, 21] width 17 height 21
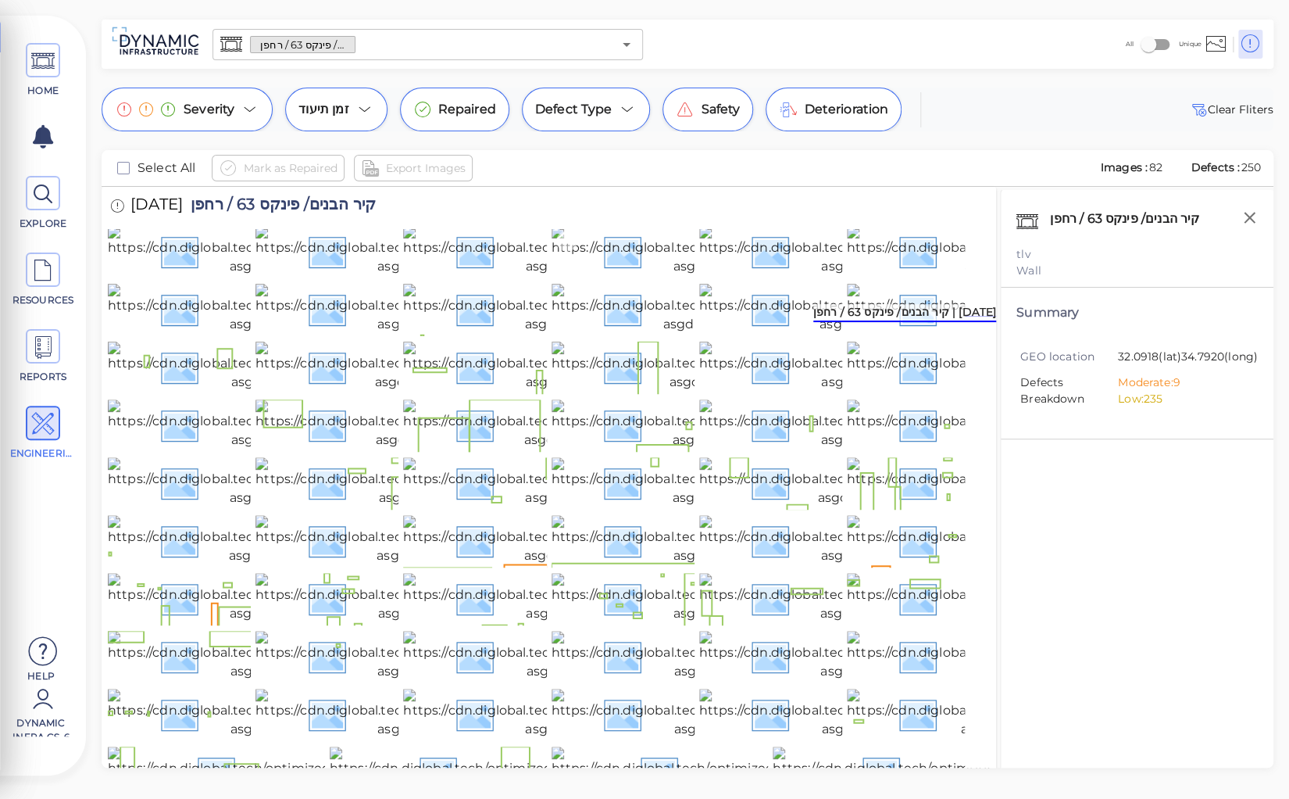
scroll to position [313, 0]
click at [907, 276] on img at bounding box center [998, 251] width 302 height 50
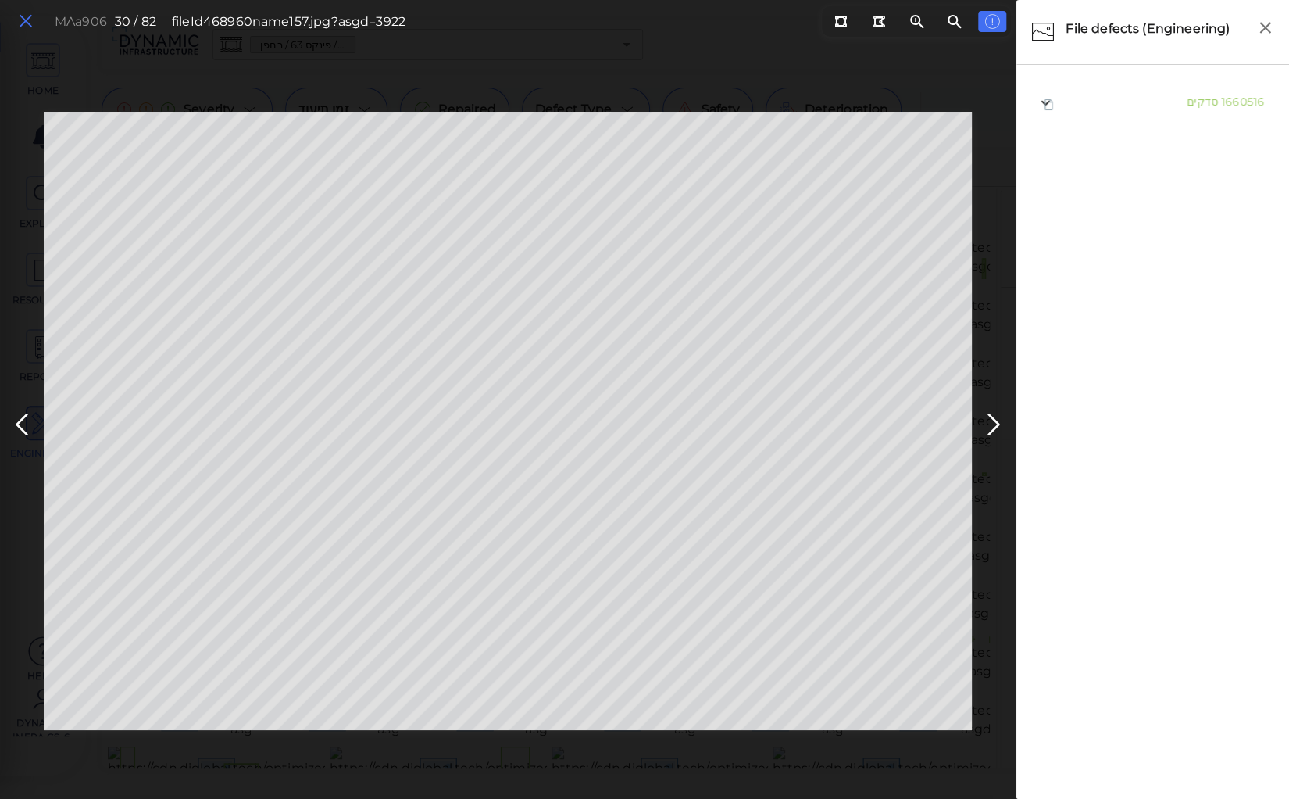
click at [30, 18] on icon at bounding box center [25, 21] width 17 height 21
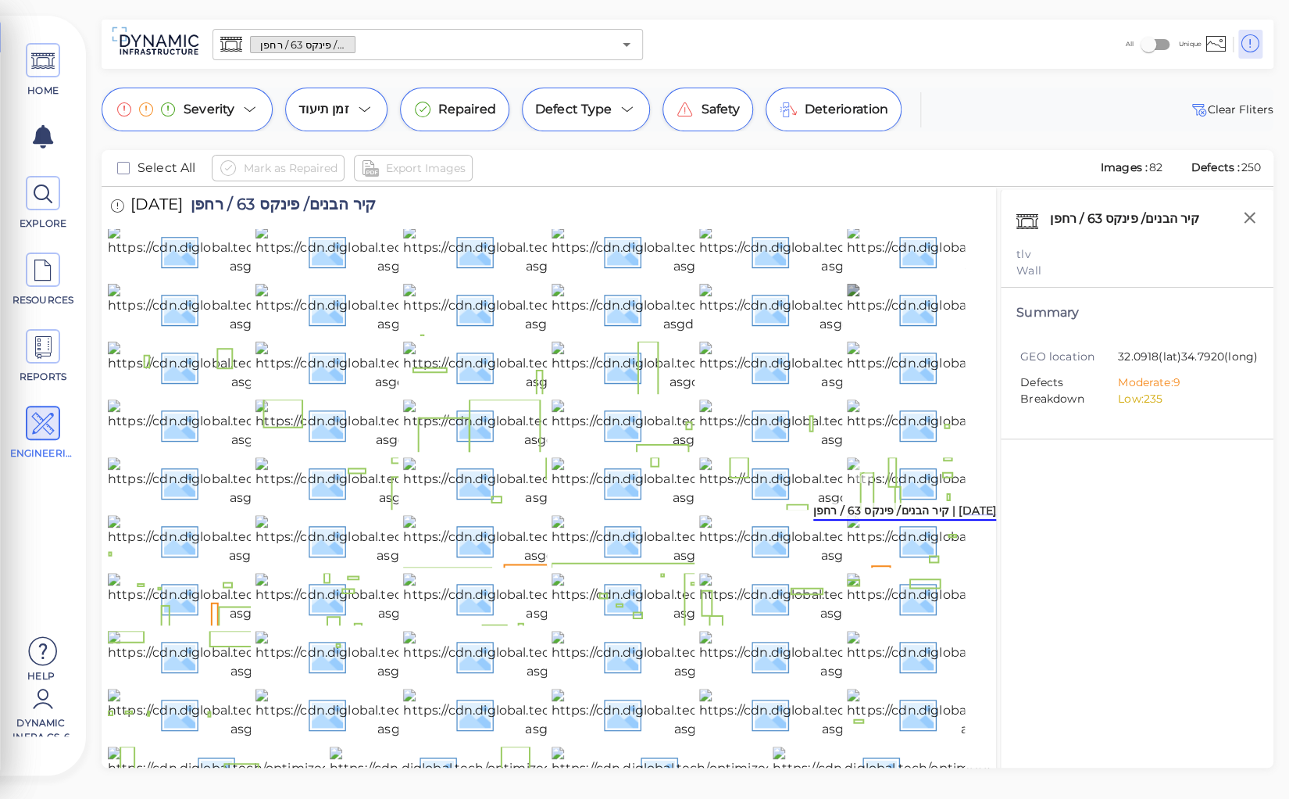
scroll to position [813, 0]
click at [759, 507] on img at bounding box center [851, 482] width 305 height 50
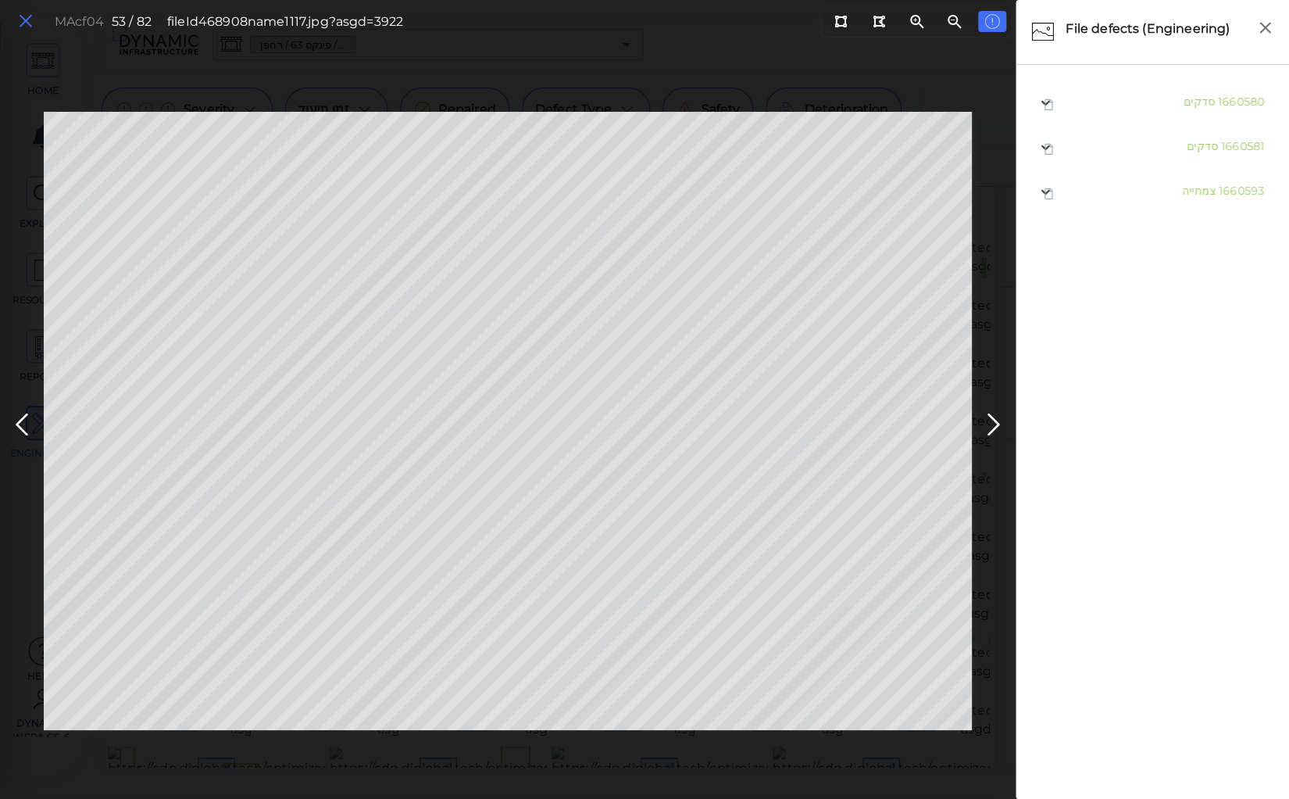
click at [28, 20] on icon at bounding box center [25, 21] width 17 height 21
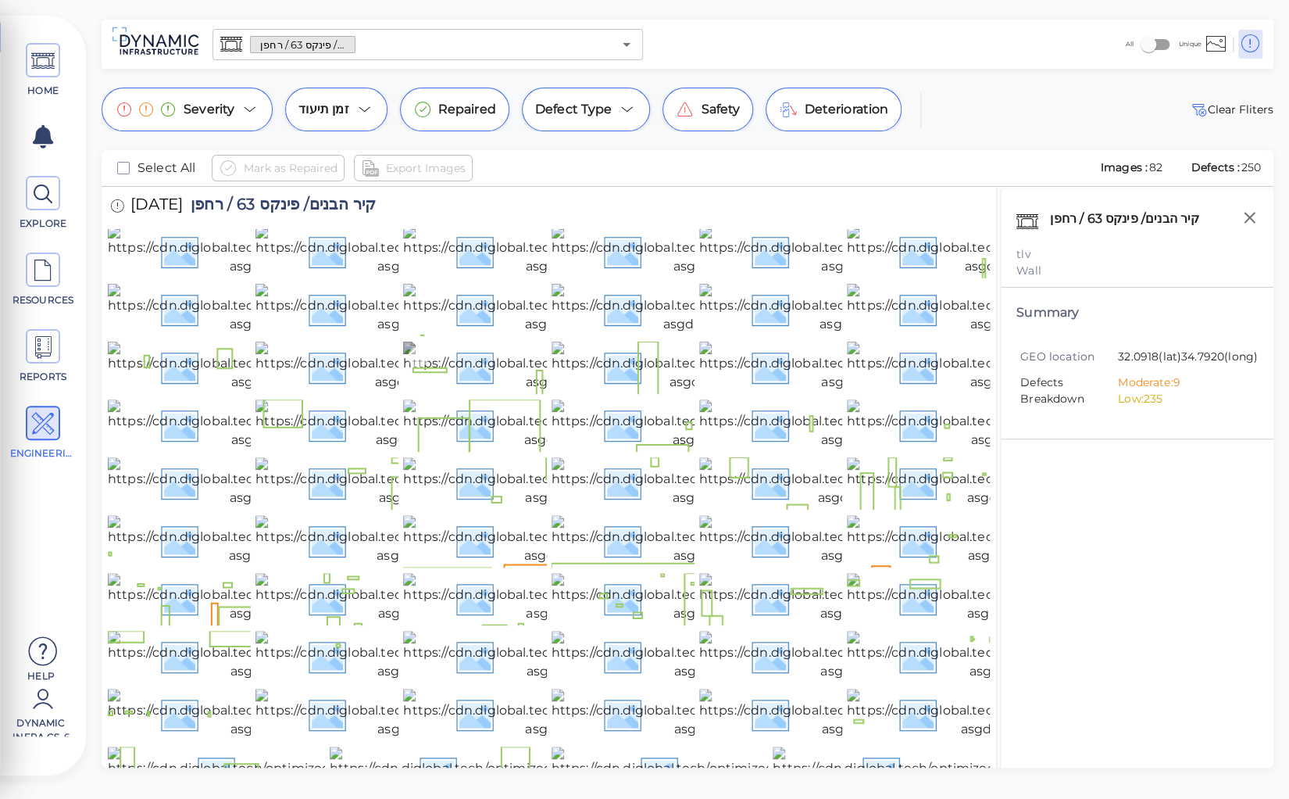
click at [477, 354] on img at bounding box center [559, 367] width 312 height 50
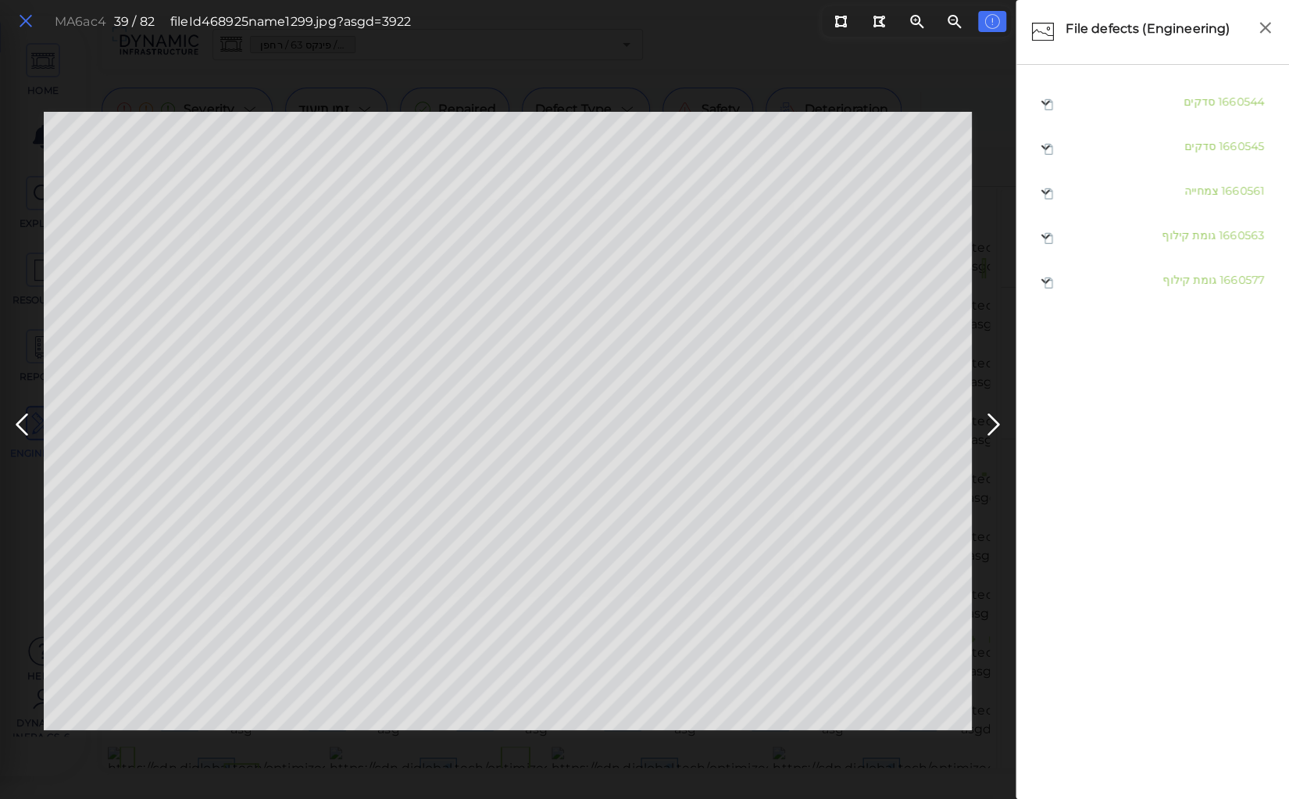
click at [26, 21] on icon at bounding box center [25, 21] width 17 height 21
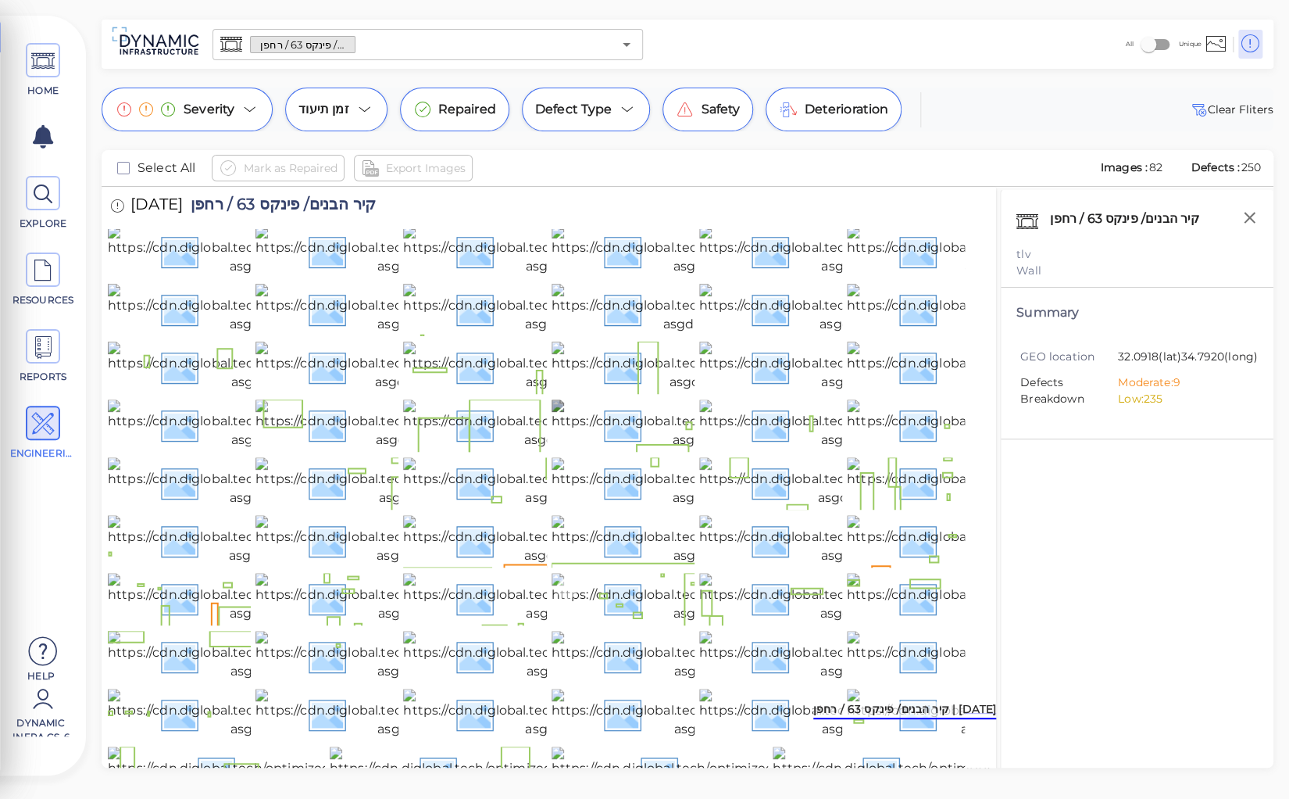
scroll to position [1272, 0]
click at [358, 573] on img at bounding box center [412, 598] width 312 height 50
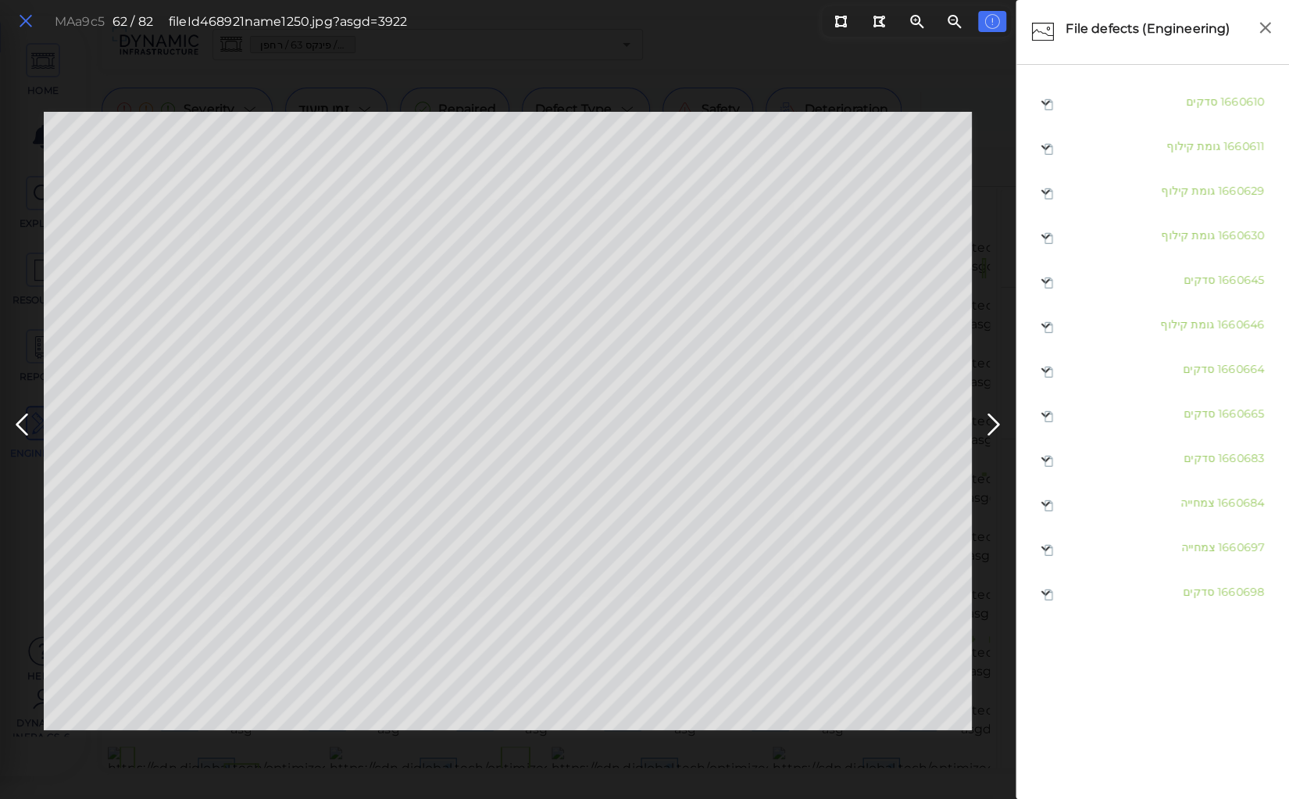
click at [23, 20] on icon at bounding box center [25, 21] width 17 height 21
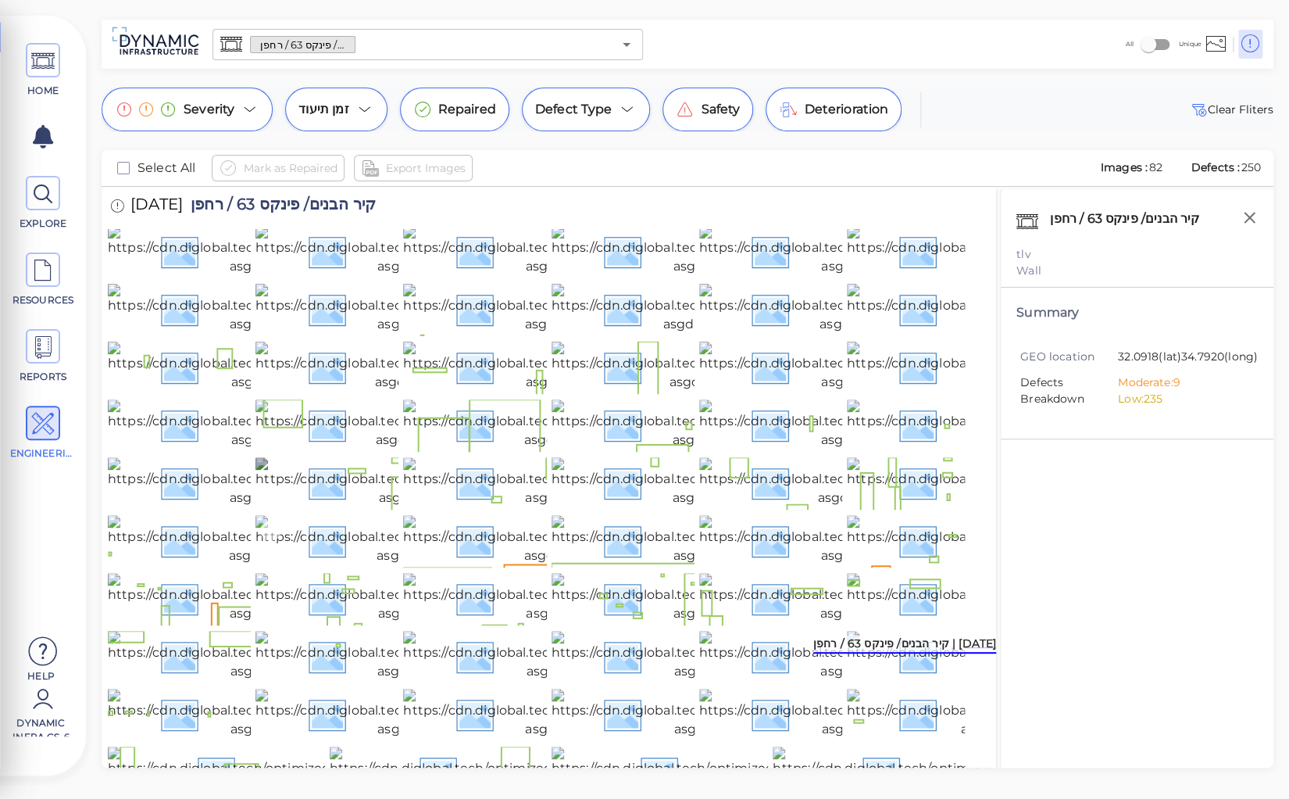
scroll to position [927, 0]
click at [361, 399] on img at bounding box center [409, 424] width 307 height 50
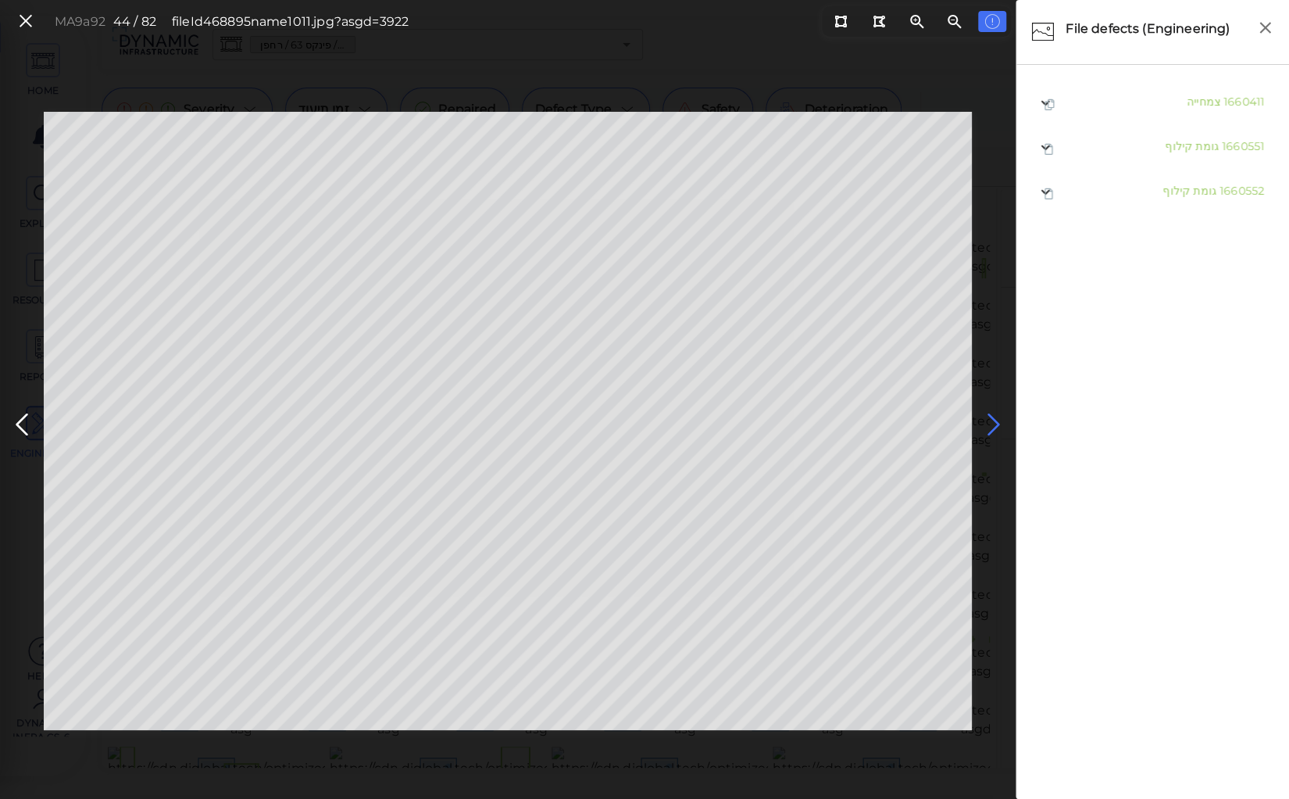
click at [995, 427] on icon at bounding box center [994, 424] width 25 height 30
click at [20, 420] on icon at bounding box center [21, 424] width 25 height 30
click at [990, 422] on icon at bounding box center [994, 424] width 25 height 30
click at [28, 423] on icon at bounding box center [21, 424] width 25 height 30
click at [992, 420] on icon at bounding box center [994, 424] width 25 height 30
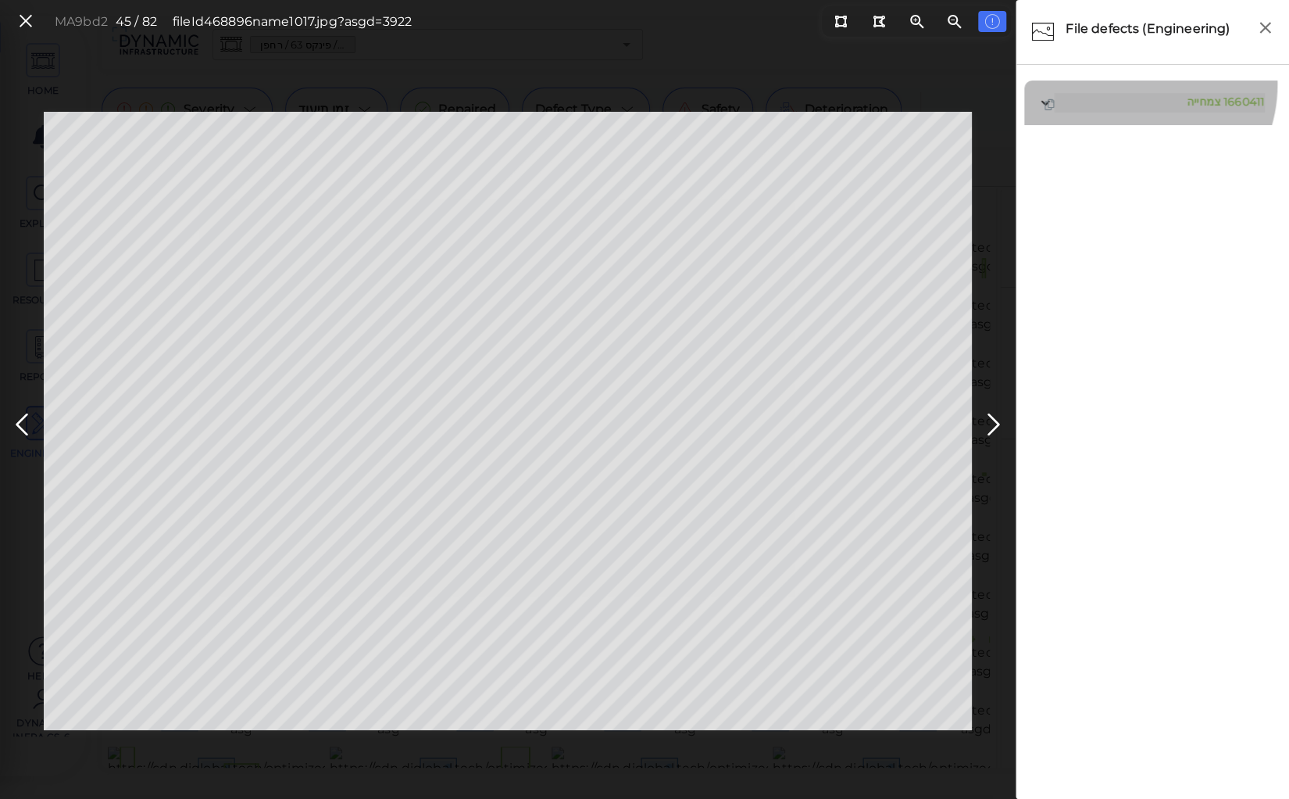
click at [1128, 84] on div "1660411 צמחייה" at bounding box center [1153, 102] width 257 height 45
click at [1145, 124] on div "1660411 צמחייה" at bounding box center [1153, 102] width 257 height 45
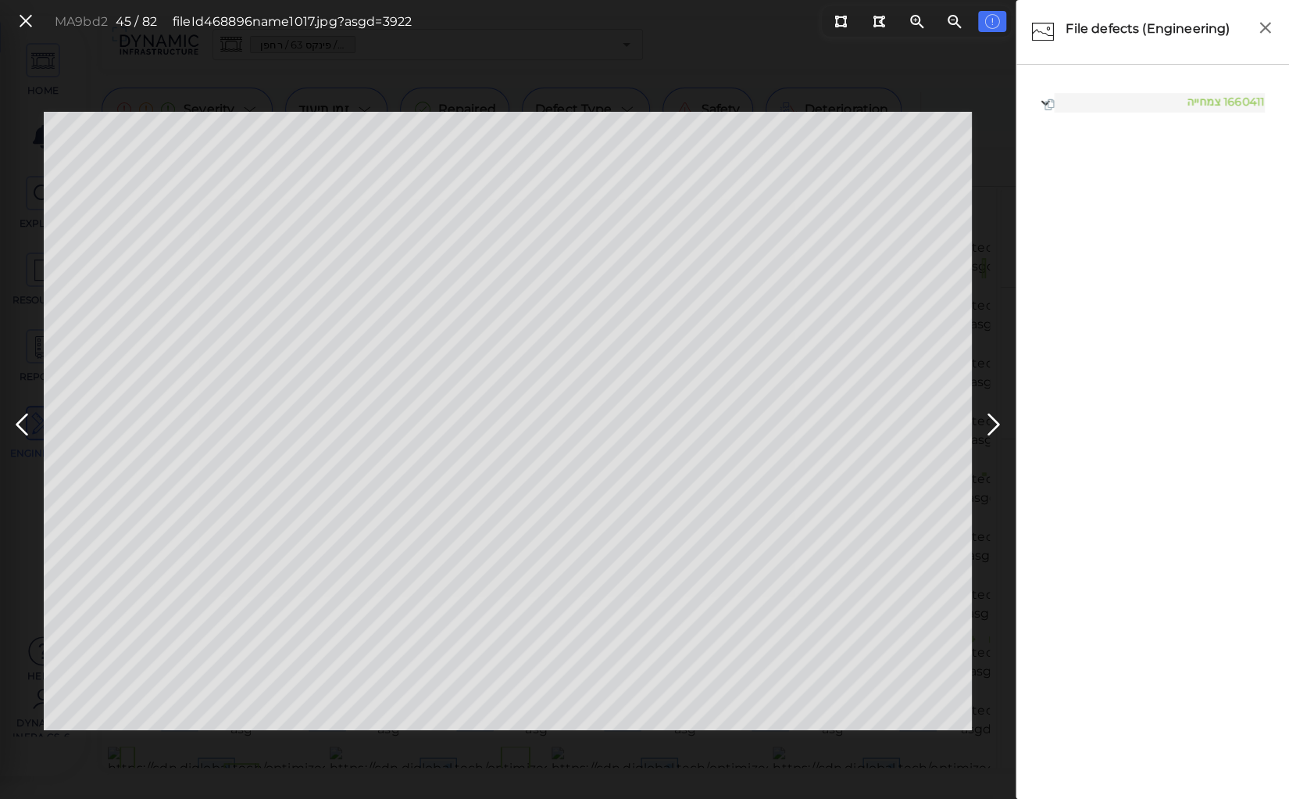
click at [1000, 272] on div "MA9bd2 45 / 82 fileId 468896 name 1017.jpg?asgd=3922" at bounding box center [508, 421] width 1016 height 619
click at [25, 19] on icon at bounding box center [25, 21] width 17 height 21
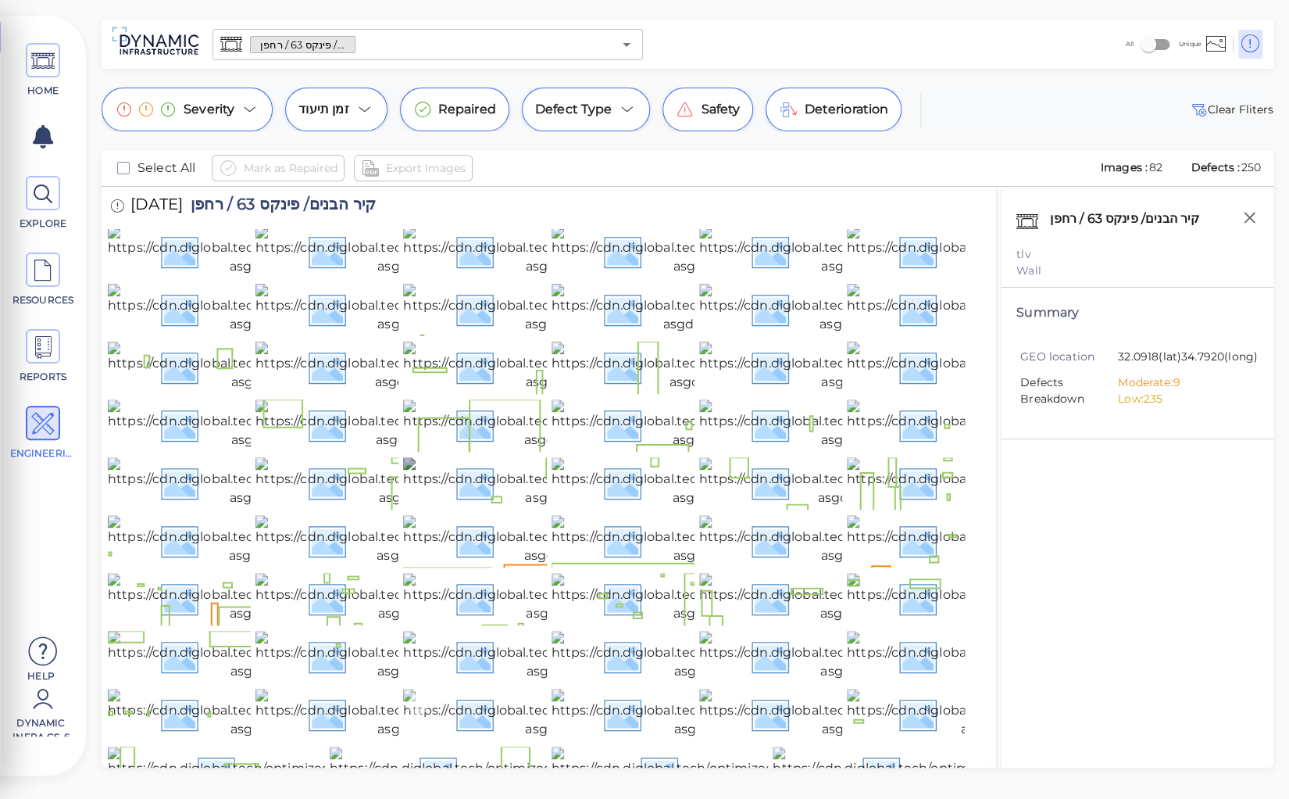
scroll to position [1490, 0]
click at [457, 746] on img at bounding box center [487, 771] width 315 height 50
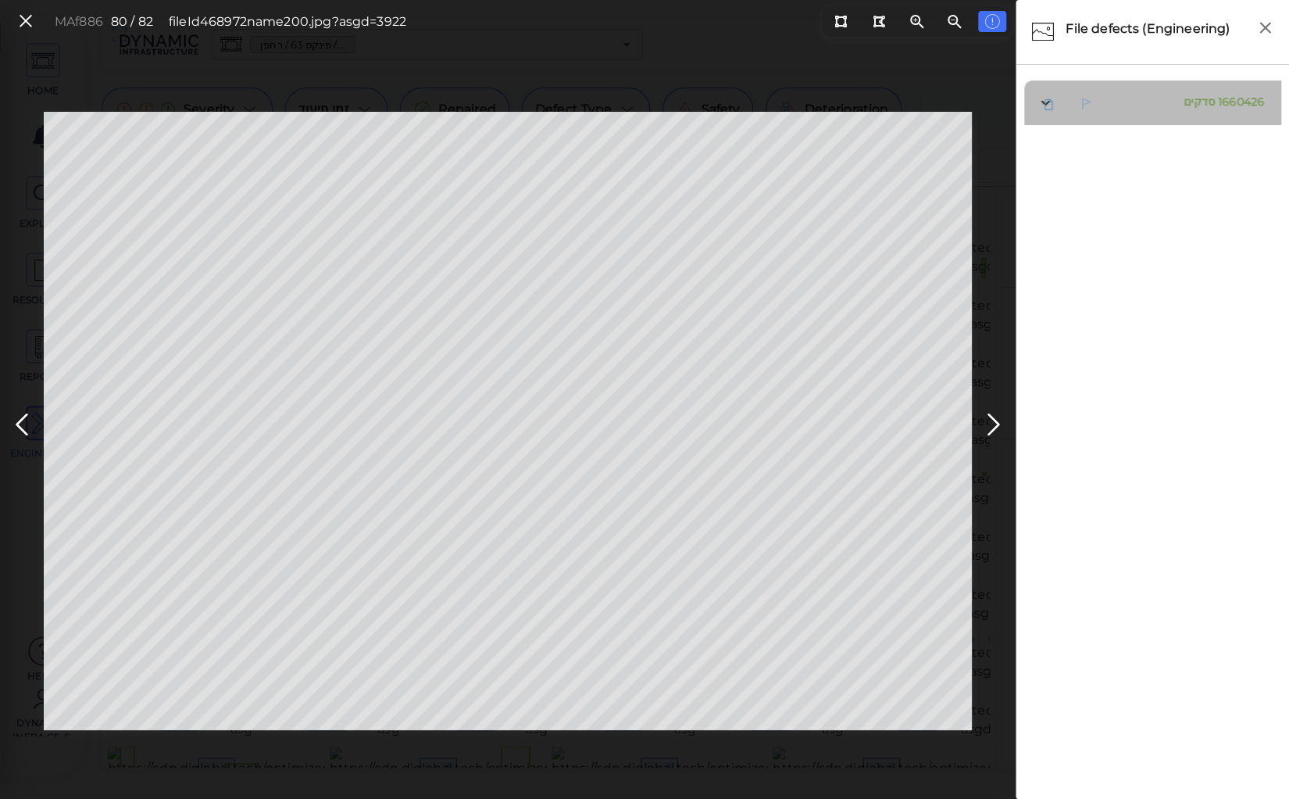
click at [1185, 99] on span "סדקים" at bounding box center [1199, 102] width 31 height 14
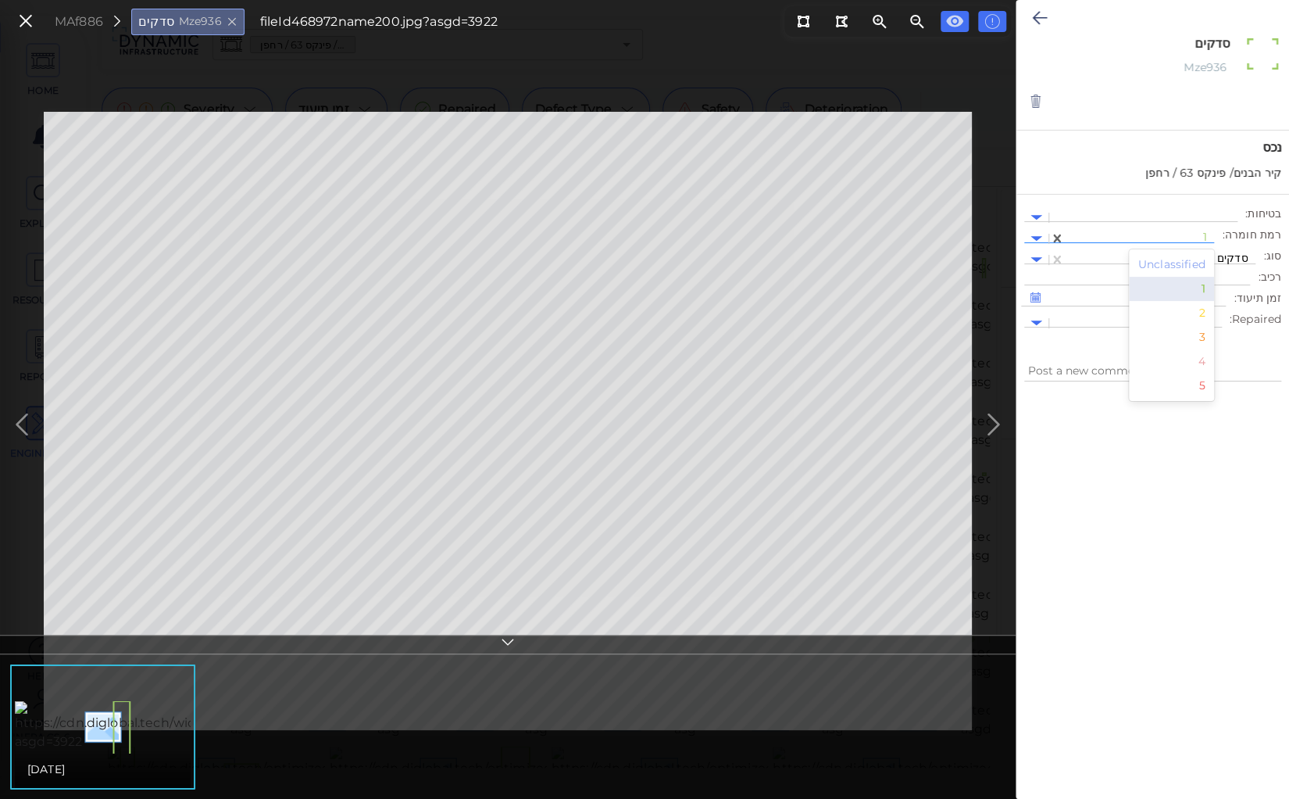
click at [1173, 235] on div at bounding box center [1140, 239] width 134 height 16
click at [1204, 311] on div "2" at bounding box center [1172, 313] width 86 height 24
click at [30, 19] on icon at bounding box center [25, 21] width 17 height 21
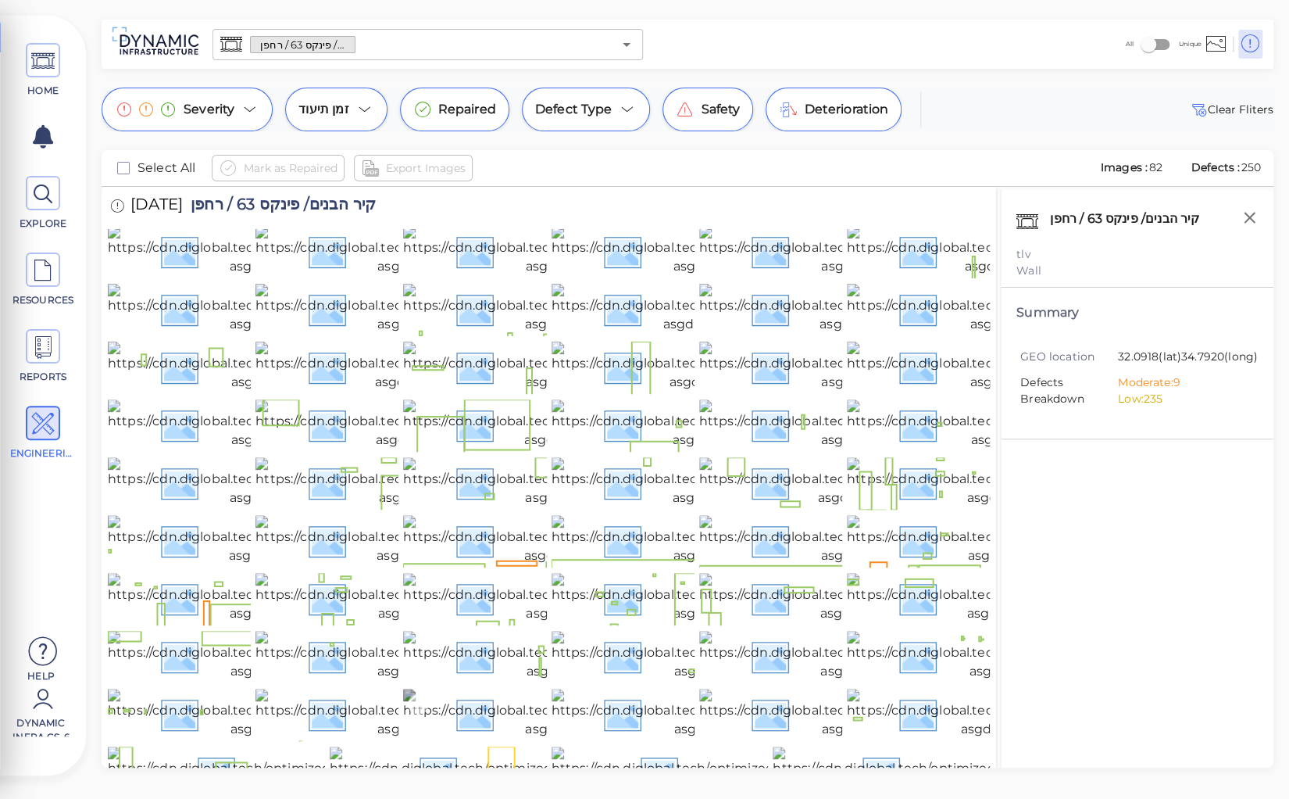
click at [490, 688] on img at bounding box center [558, 713] width 311 height 50
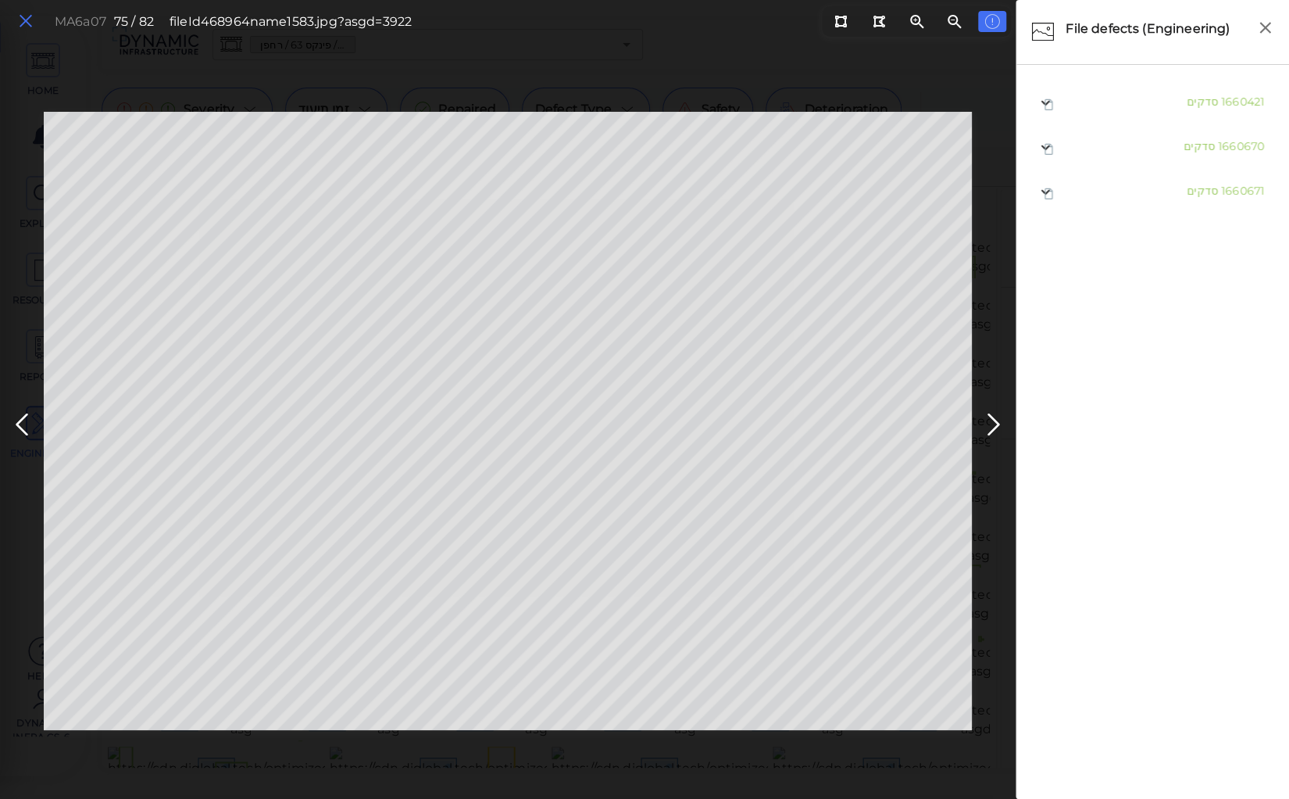
click at [28, 16] on icon at bounding box center [25, 21] width 17 height 21
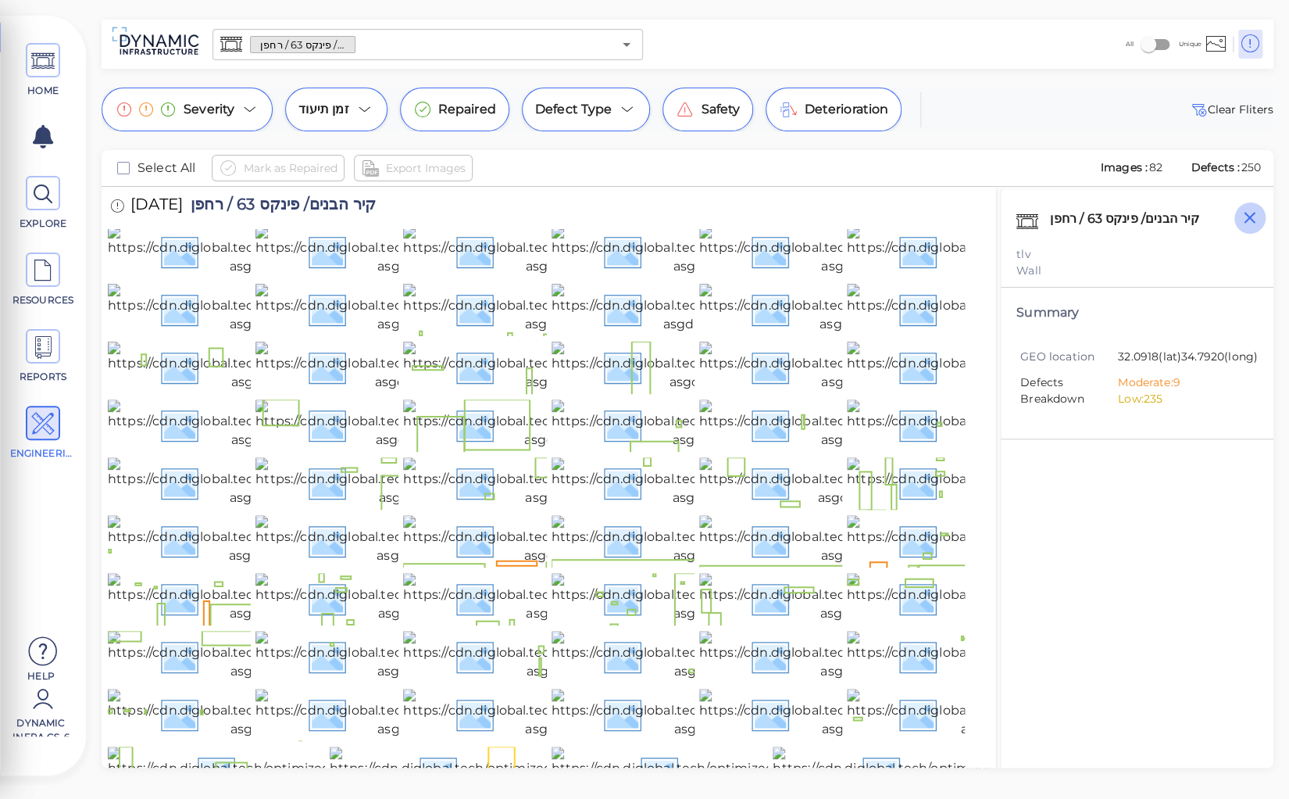
click at [1243, 217] on icon "button" at bounding box center [1250, 218] width 20 height 20
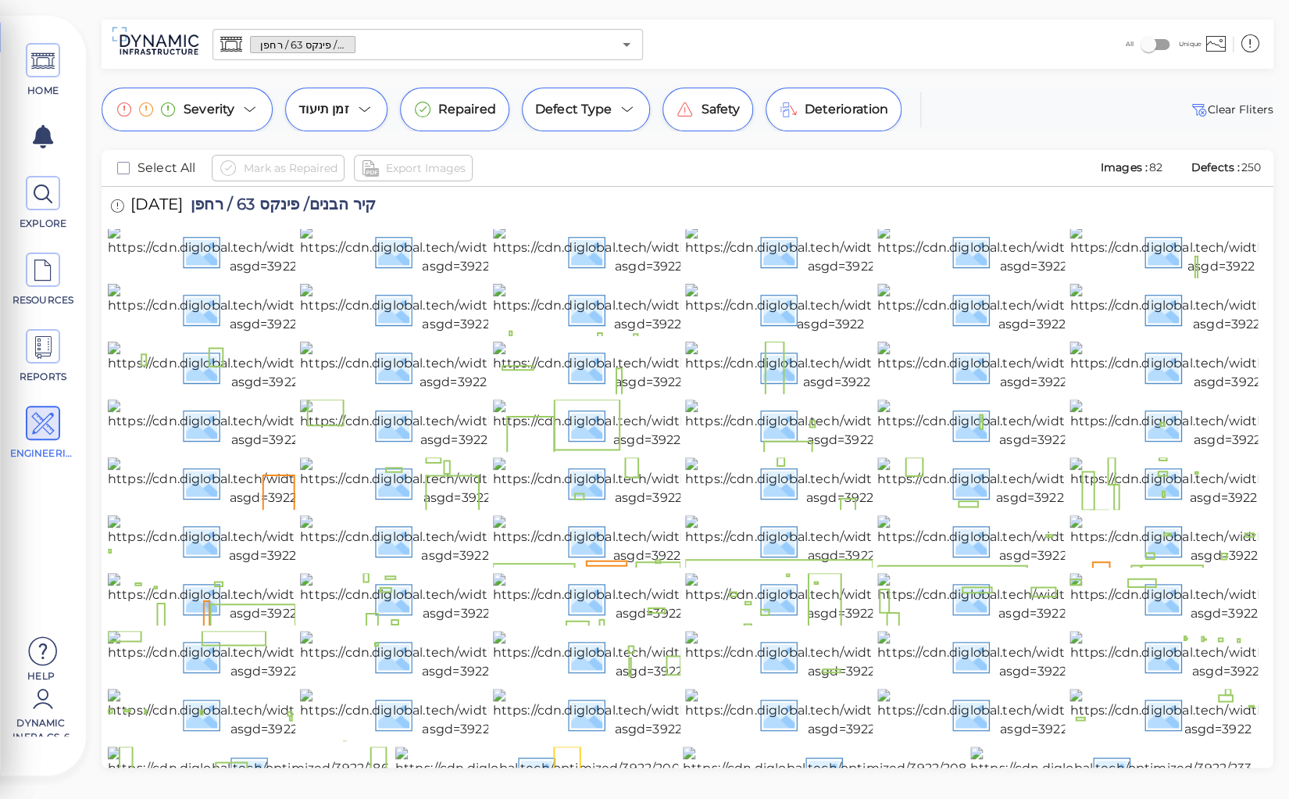
click at [1017, 127] on div "Severity זמן תיעוד Repaired Defect Type Safety Deterioration Clear Fliters" at bounding box center [688, 110] width 1172 height 44
click at [181, 573] on img at bounding box center [263, 598] width 310 height 50
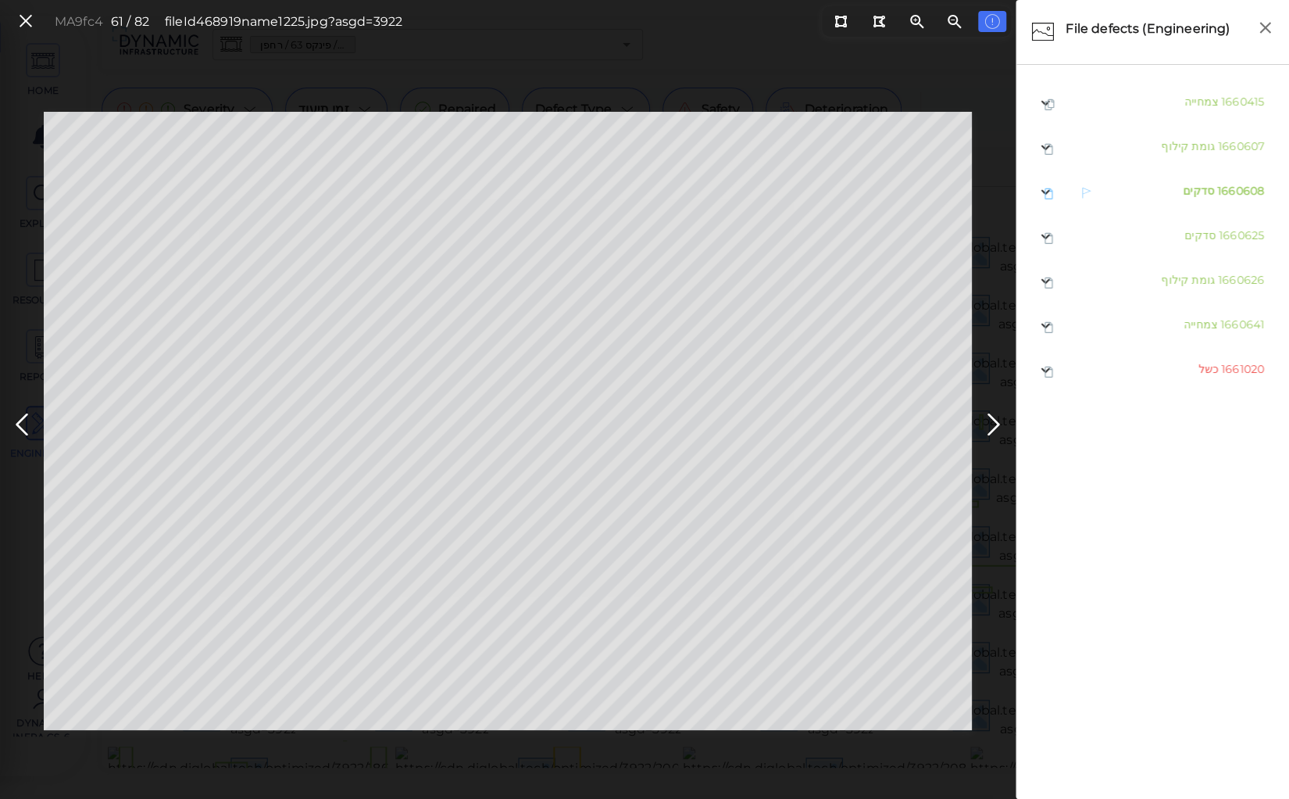
click at [1192, 195] on span "סדקים" at bounding box center [1198, 191] width 31 height 14
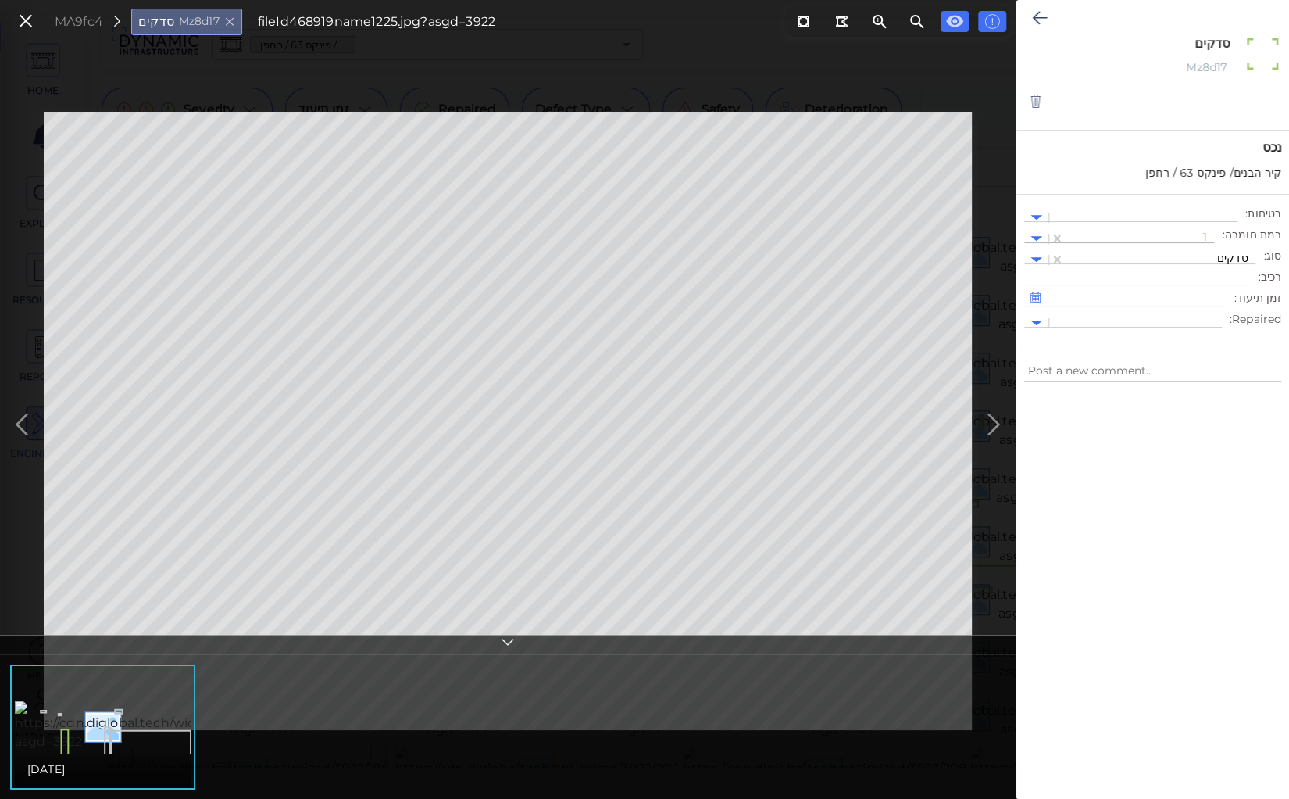
click at [1183, 233] on div at bounding box center [1140, 239] width 134 height 16
click at [1206, 314] on div "2" at bounding box center [1172, 313] width 86 height 24
click at [1035, 18] on icon at bounding box center [1039, 18] width 15 height 19
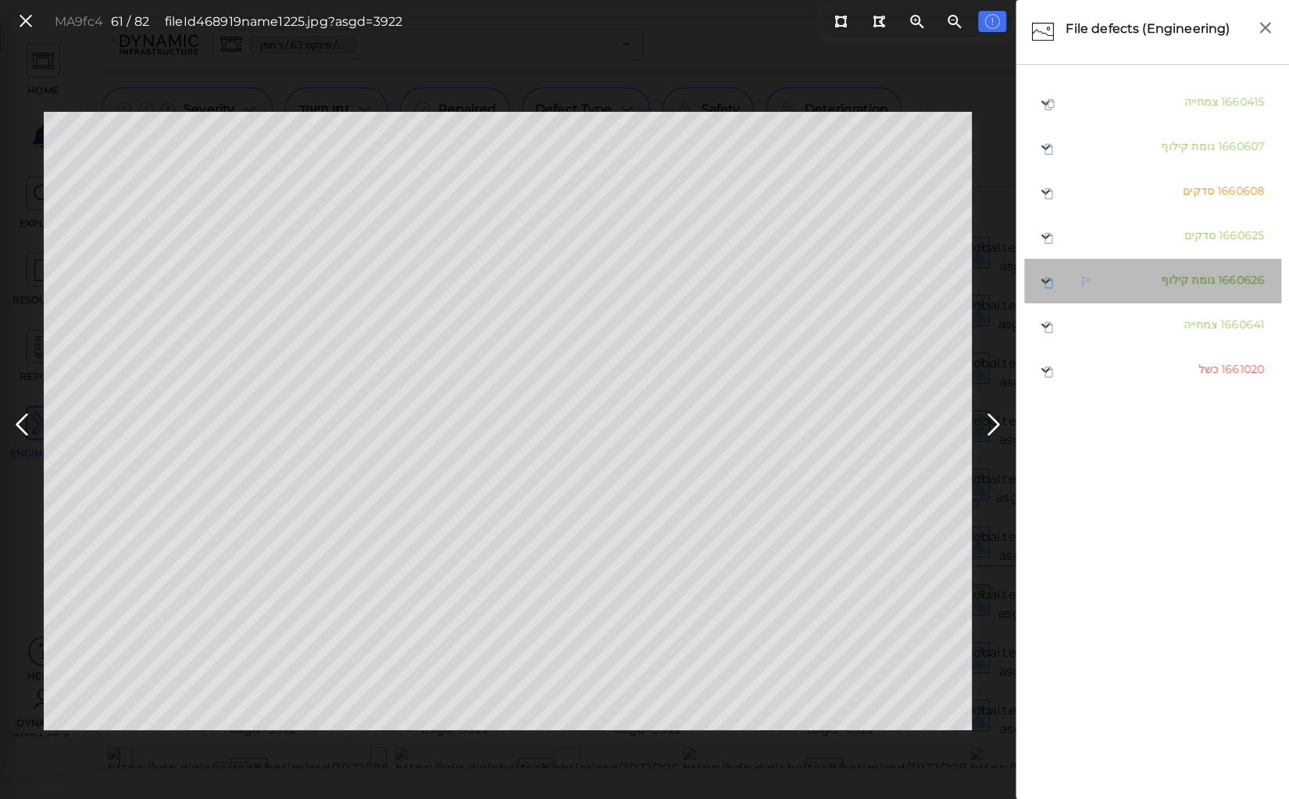
click at [1196, 280] on span "גומת קילוף" at bounding box center [1188, 280] width 54 height 14
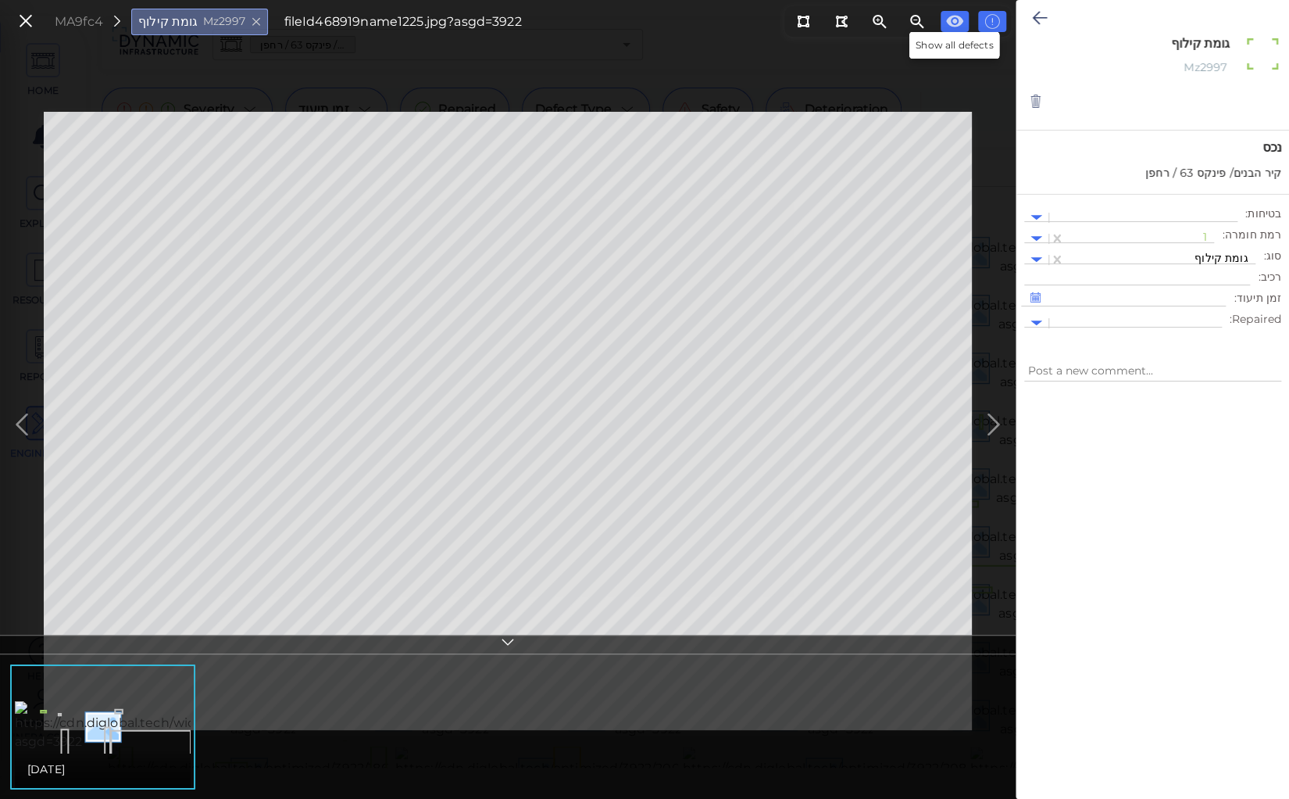
click at [955, 23] on icon at bounding box center [955, 21] width 19 height 19
type textarea "x"
click at [27, 16] on icon at bounding box center [25, 21] width 17 height 21
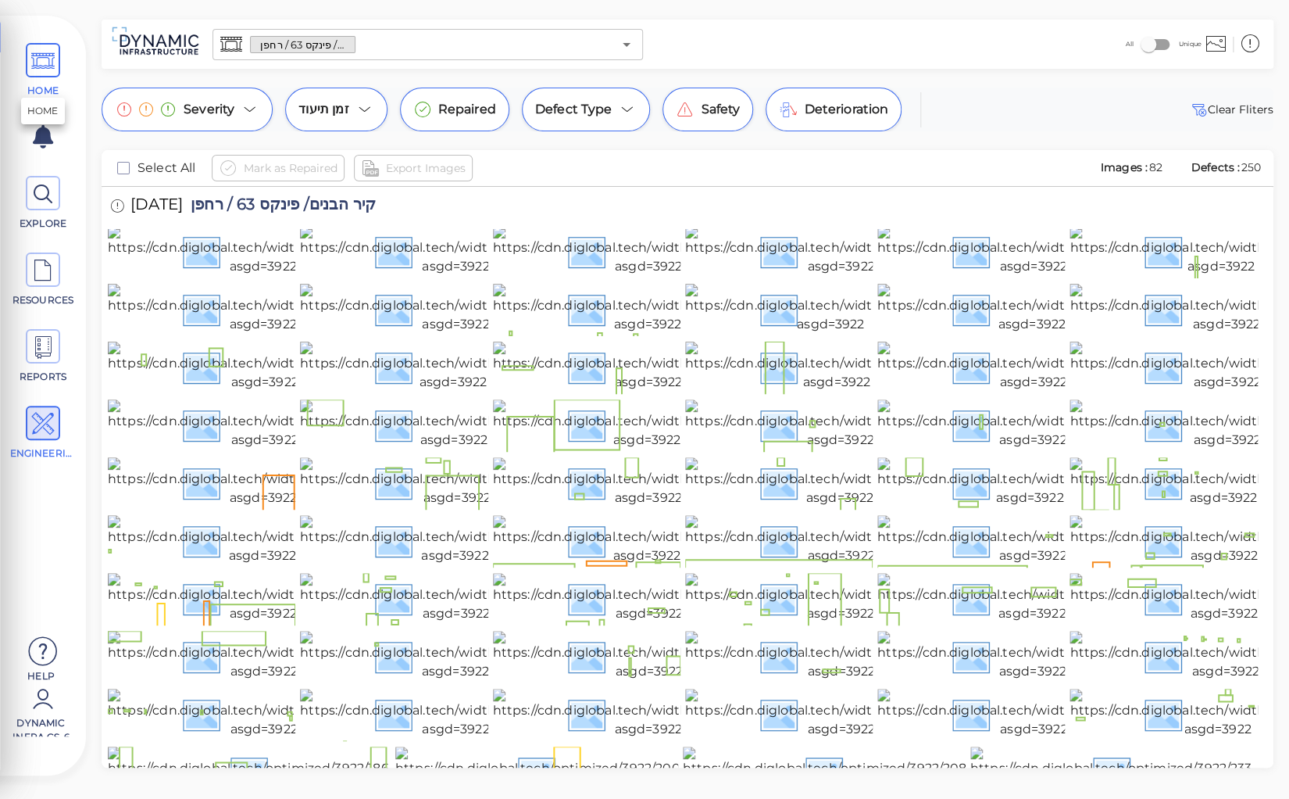
click at [32, 60] on icon at bounding box center [42, 61] width 23 height 35
